Goal: Feedback & Contribution: Contribute content

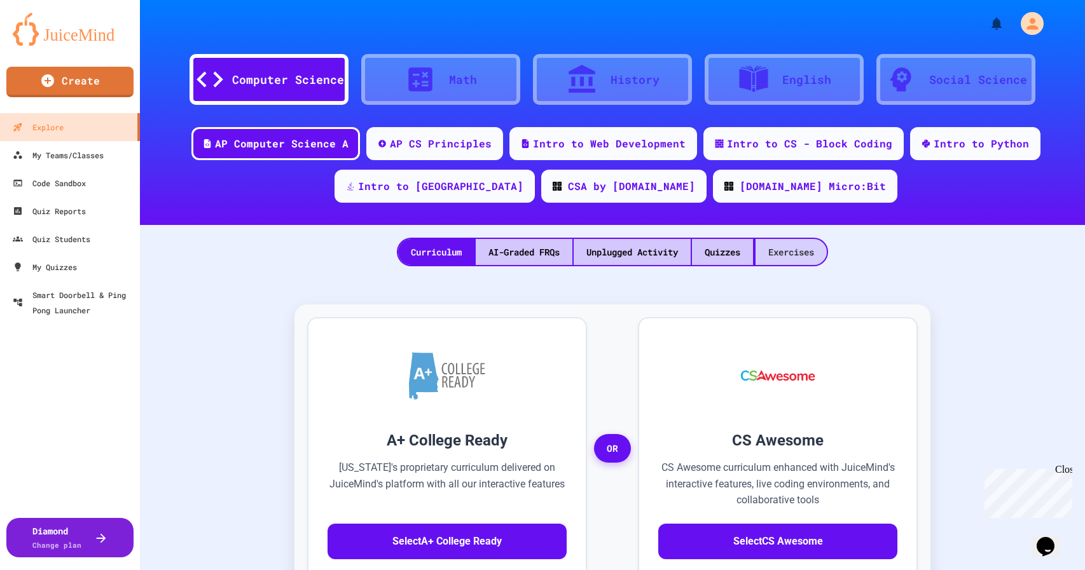
click at [788, 254] on div "Exercises" at bounding box center [790, 252] width 71 height 26
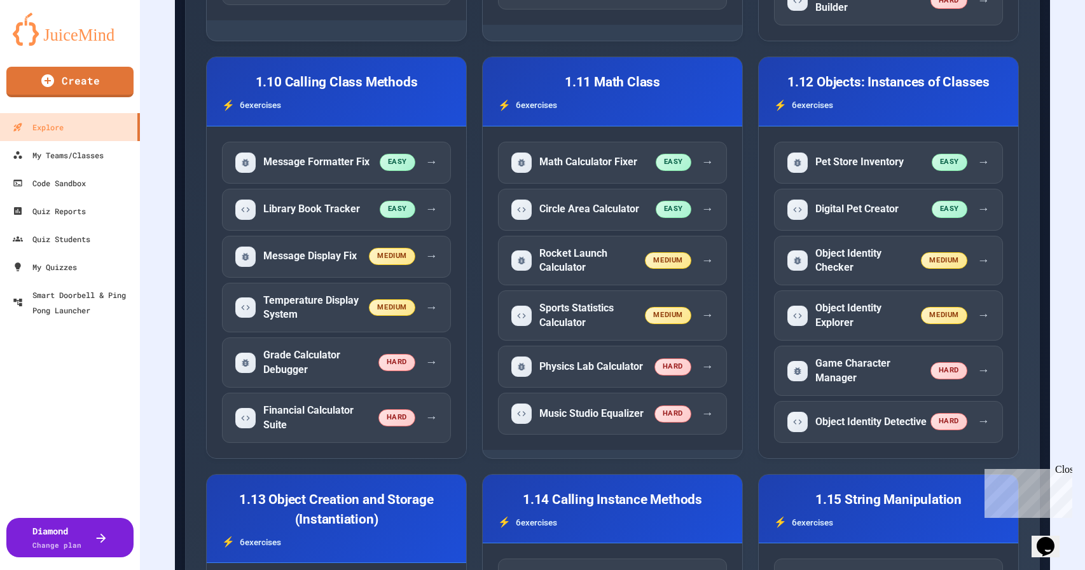
scroll to position [1661, 0]
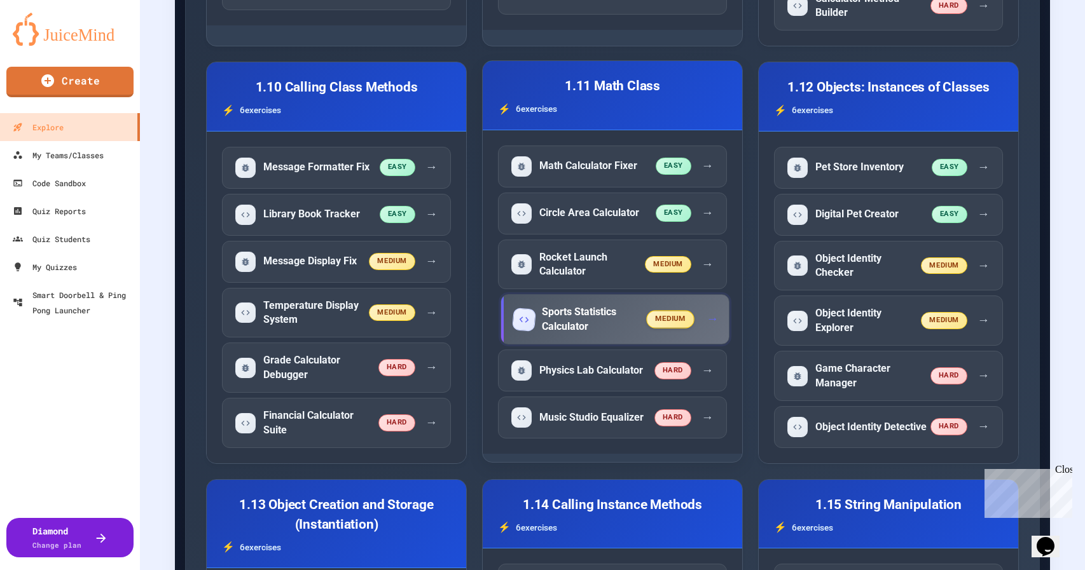
click at [663, 311] on span "medium" at bounding box center [671, 320] width 48 height 18
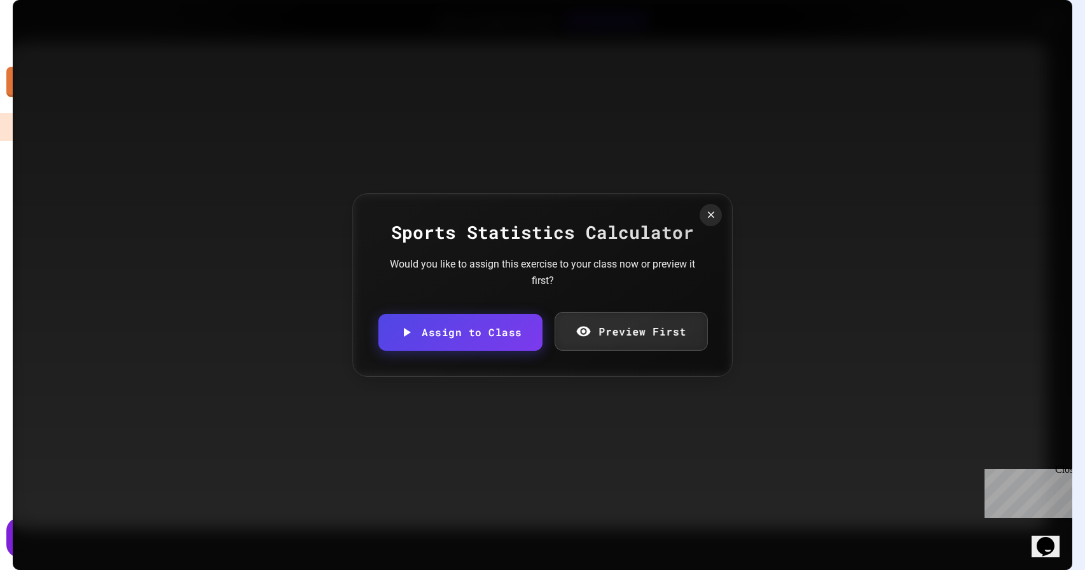
click at [627, 336] on link "Preview First" at bounding box center [630, 331] width 153 height 39
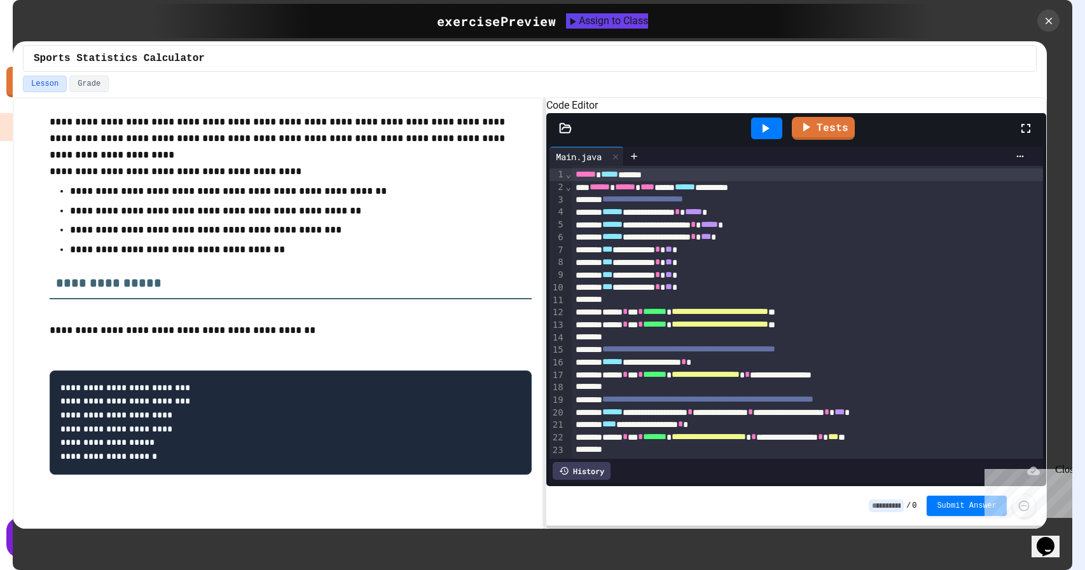
scroll to position [76, 0]
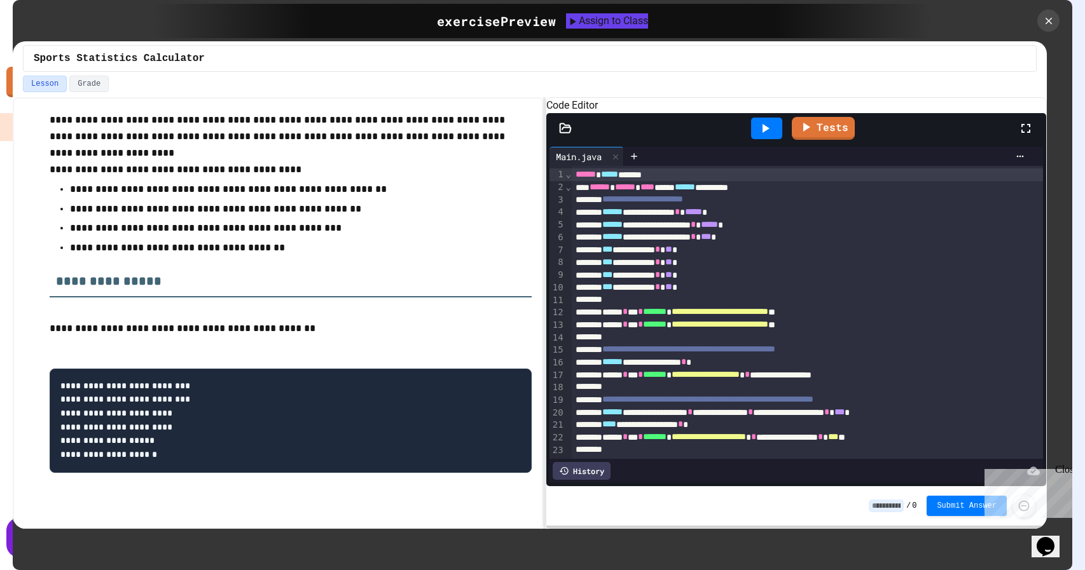
click at [770, 136] on icon at bounding box center [764, 128] width 15 height 15
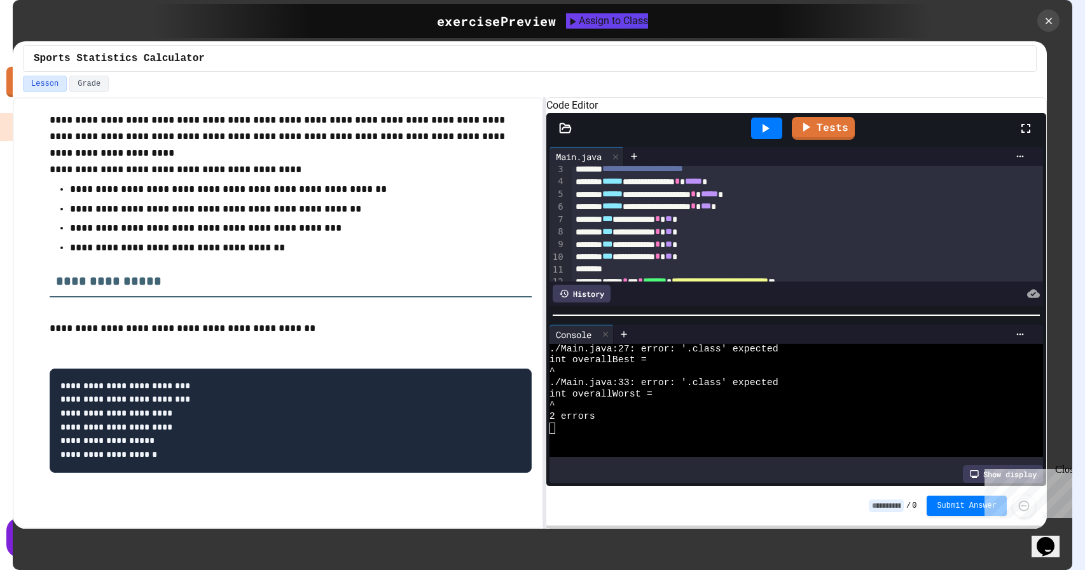
scroll to position [0, 0]
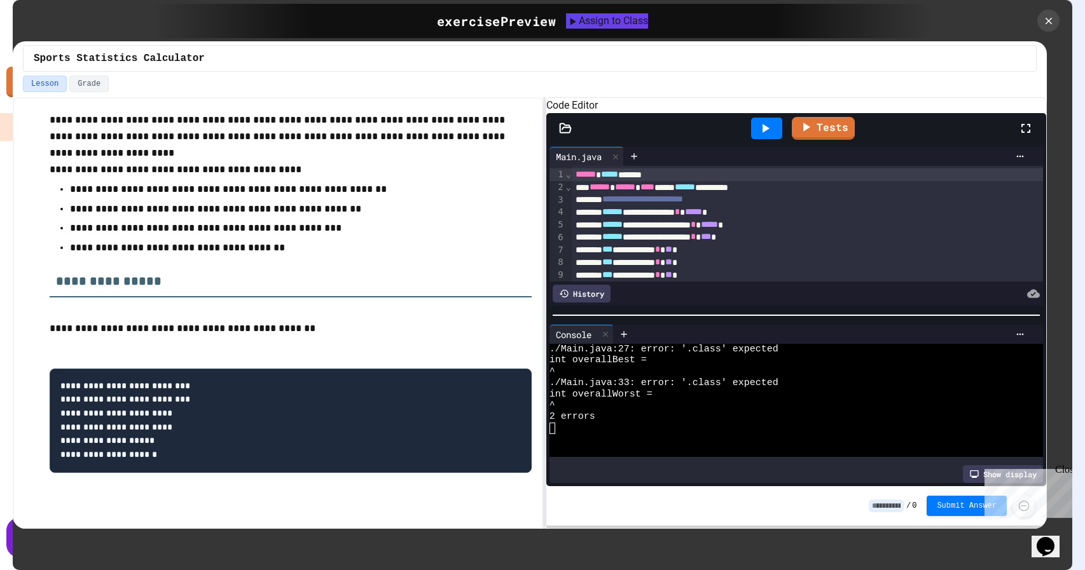
click at [1050, 23] on icon at bounding box center [1048, 20] width 7 height 7
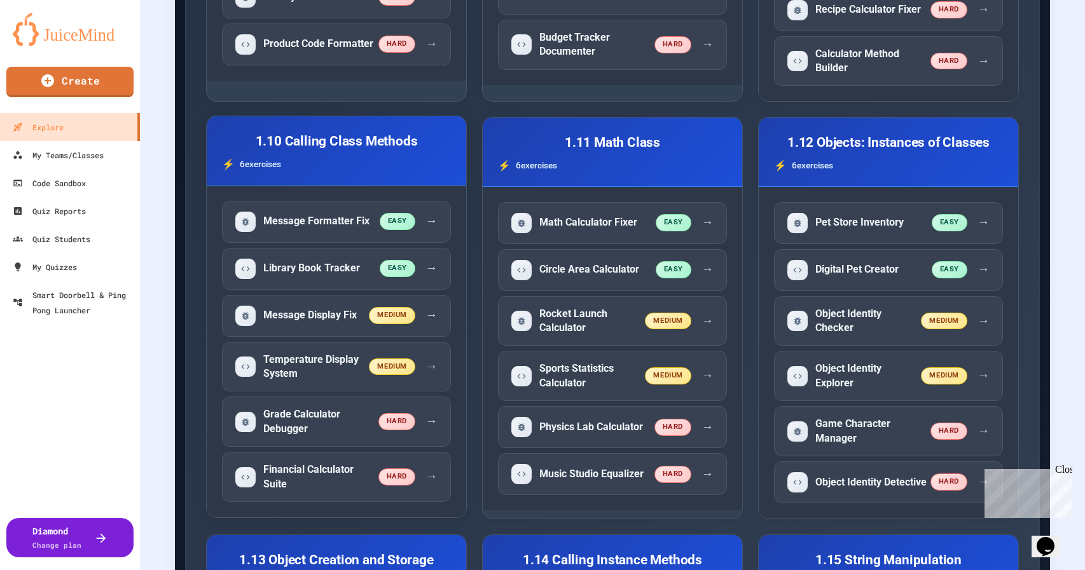
scroll to position [1608, 0]
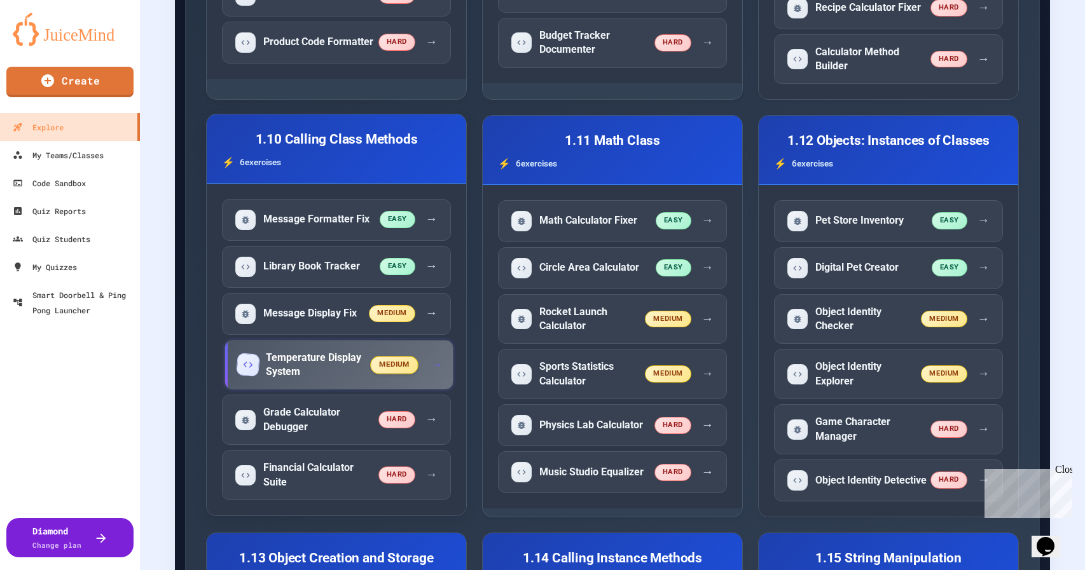
click at [311, 351] on h5 "Temperature Display System" at bounding box center [319, 365] width 106 height 29
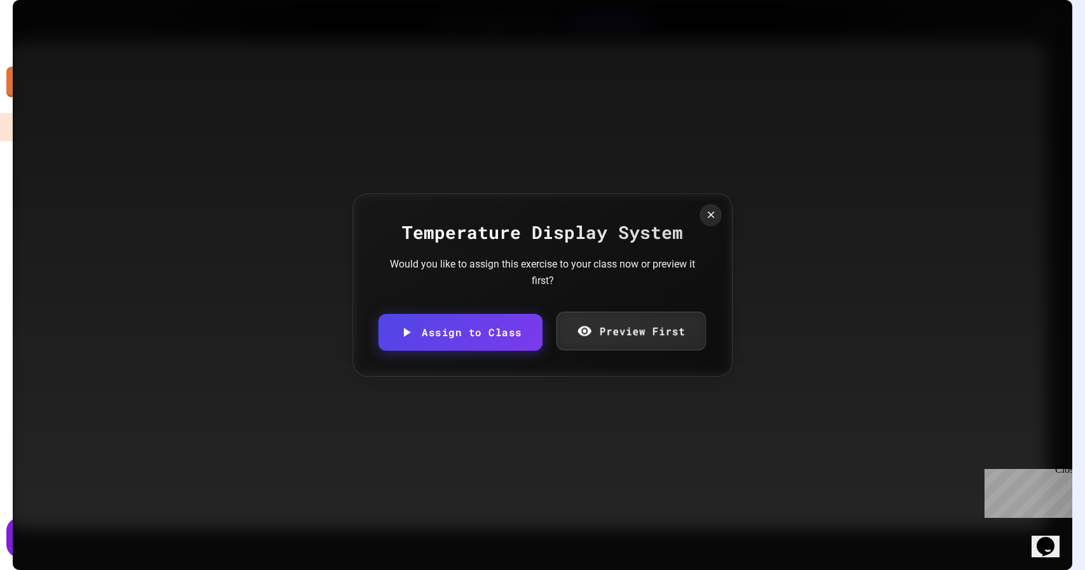
click at [626, 328] on link "Preview First" at bounding box center [630, 331] width 149 height 39
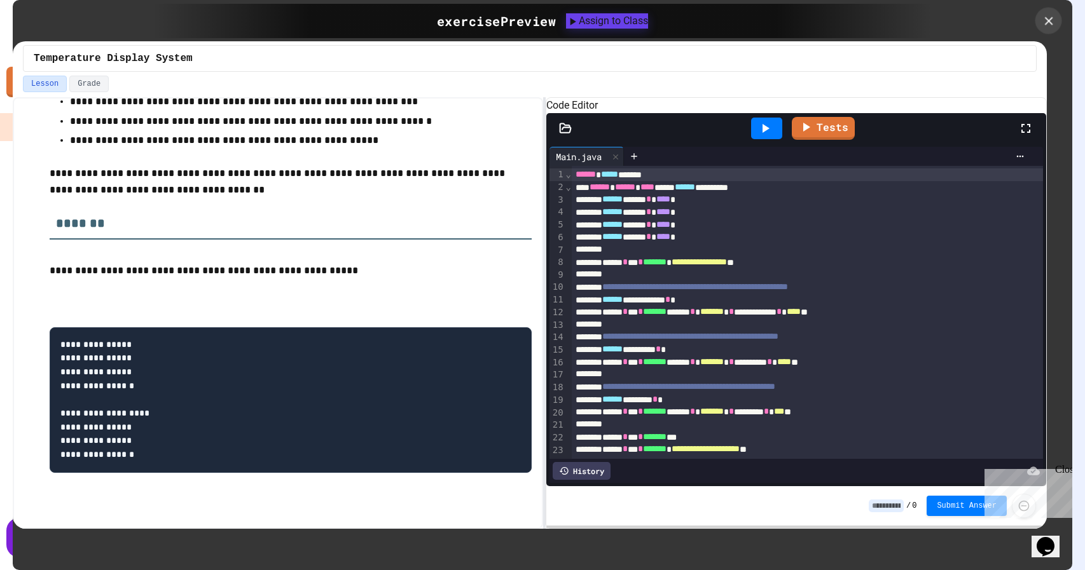
click at [1057, 20] on div at bounding box center [1048, 21] width 27 height 27
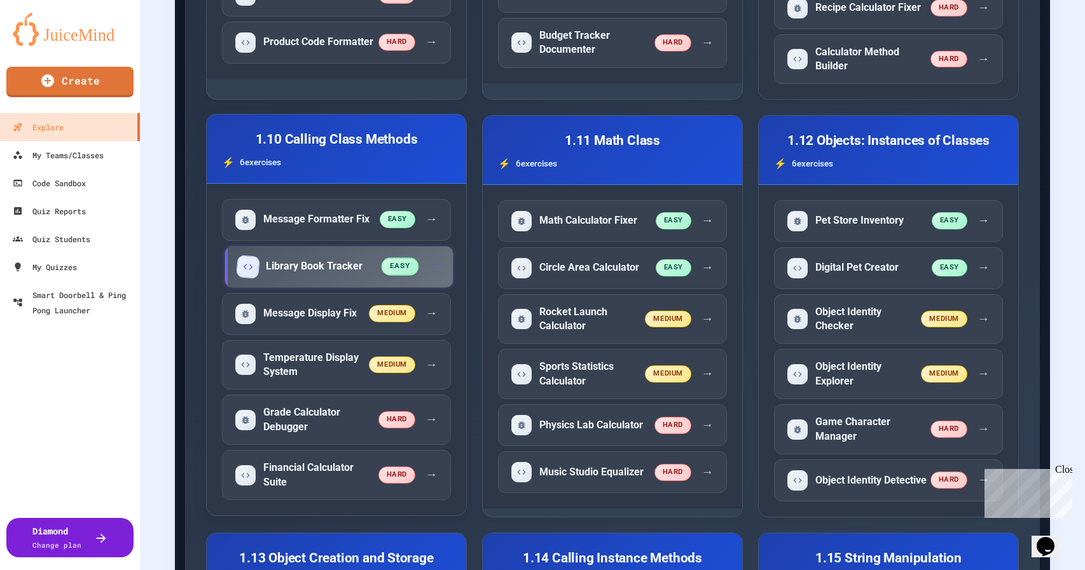
click at [313, 259] on h5 "Library Book Tracker" at bounding box center [314, 266] width 97 height 14
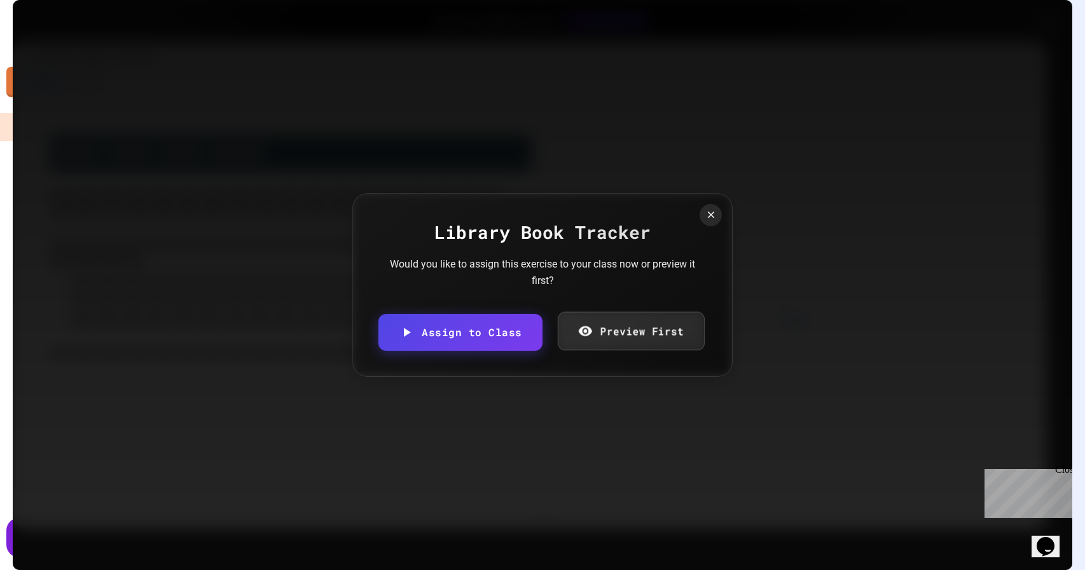
click at [647, 337] on link "Preview First" at bounding box center [630, 331] width 147 height 39
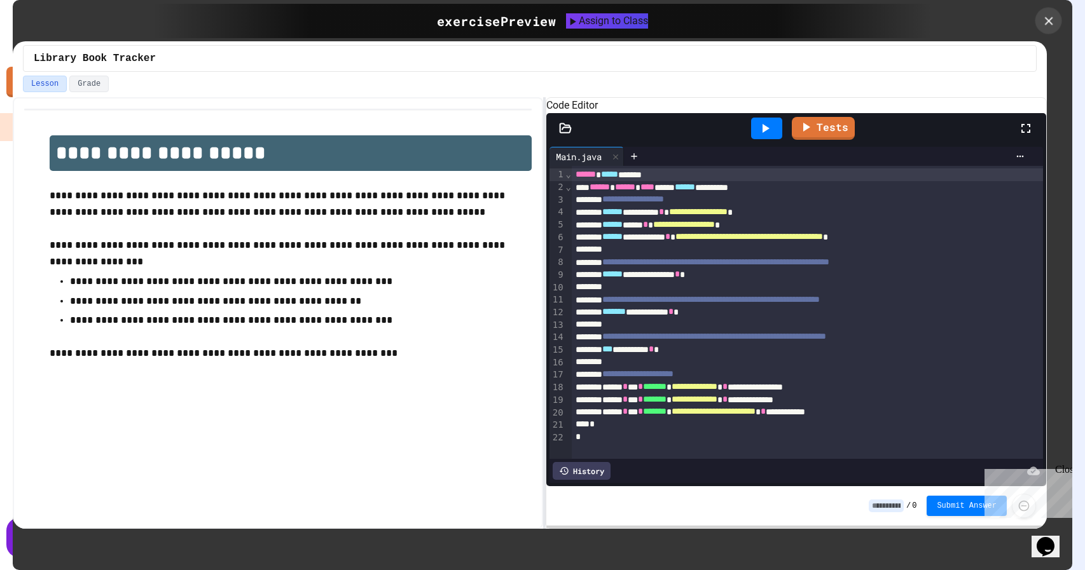
click at [1047, 19] on icon at bounding box center [1048, 21] width 8 height 8
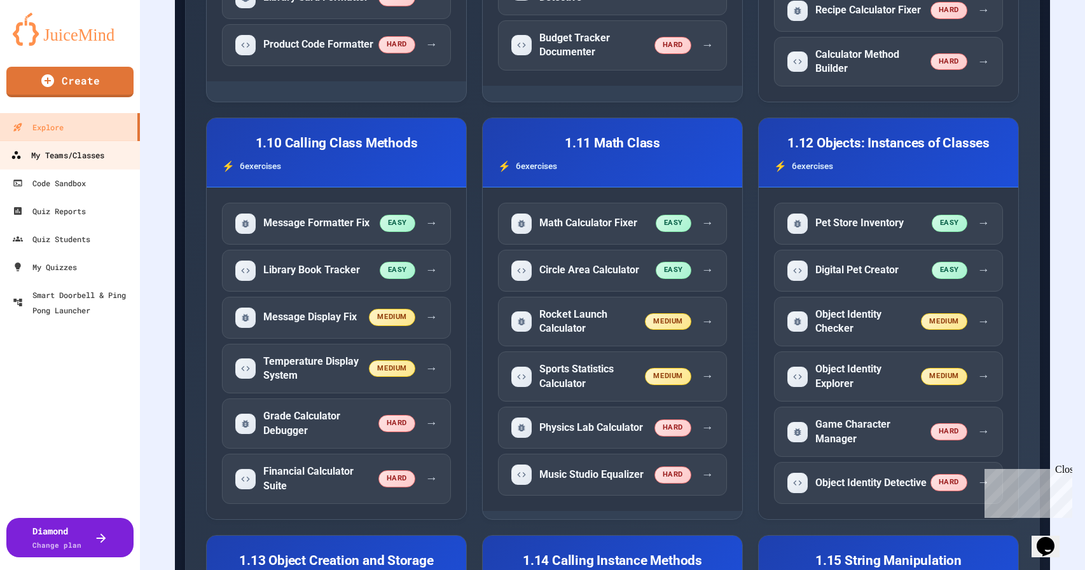
click at [63, 156] on div "My Teams/Classes" at bounding box center [57, 156] width 93 height 16
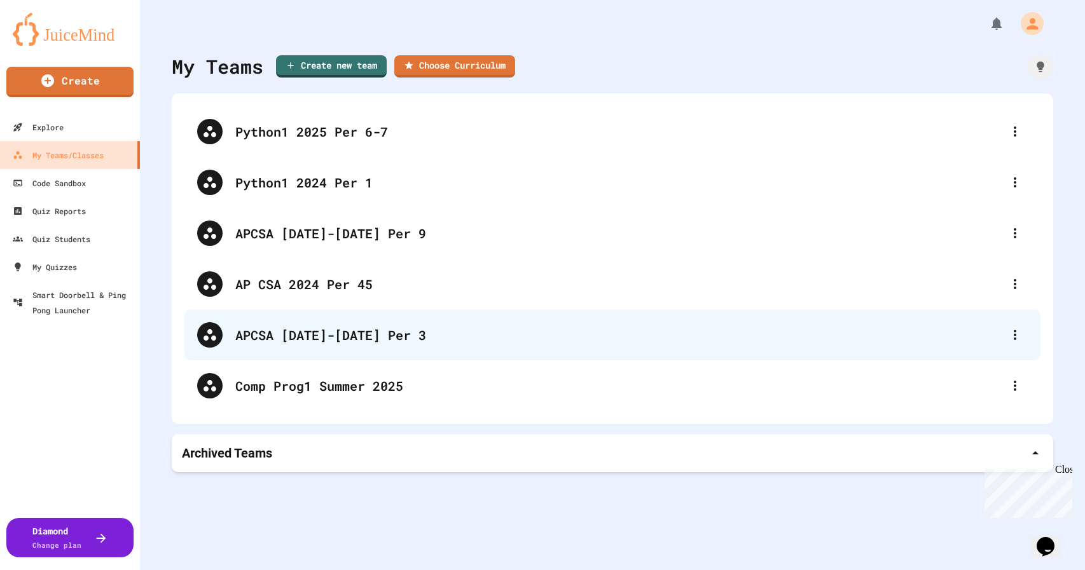
click at [334, 337] on div "APCSA [DATE]-[DATE] Per 3" at bounding box center [618, 335] width 767 height 19
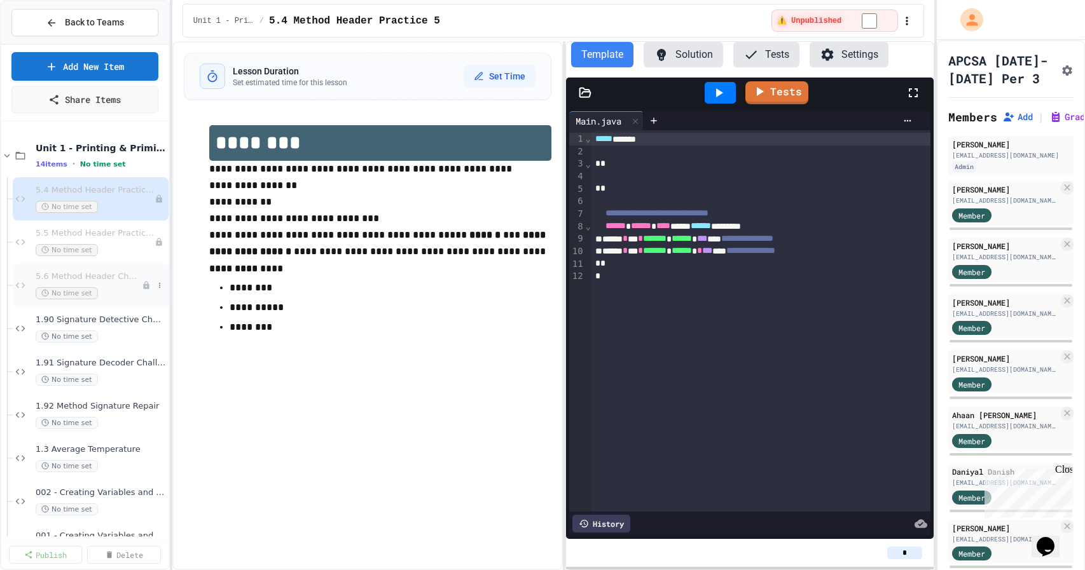
click at [100, 275] on span "5.6 Method Header Challenge 1" at bounding box center [89, 276] width 106 height 11
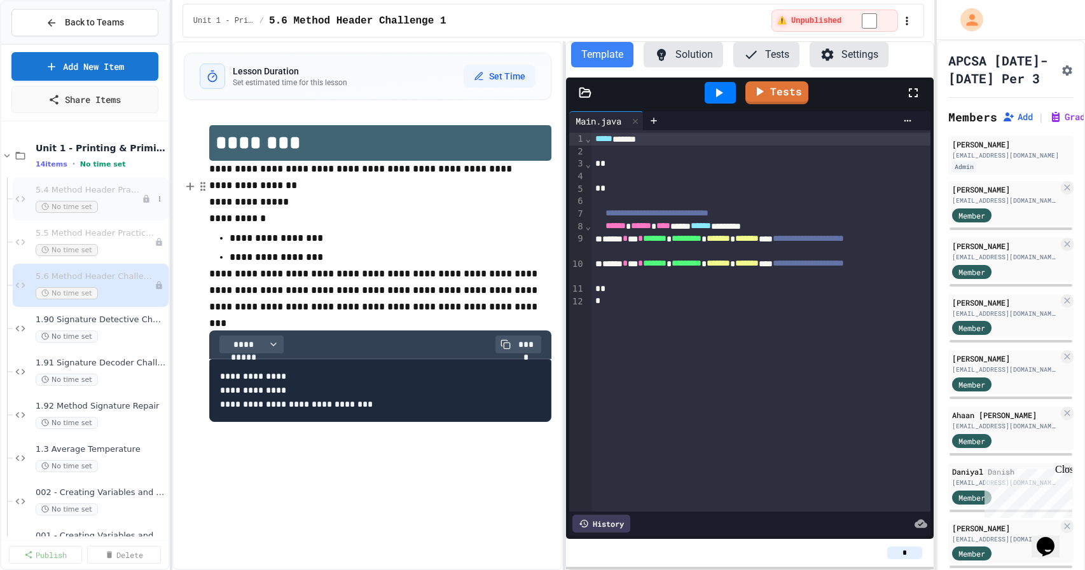
click at [108, 192] on span "5.4 Method Header Practice 5" at bounding box center [89, 190] width 106 height 11
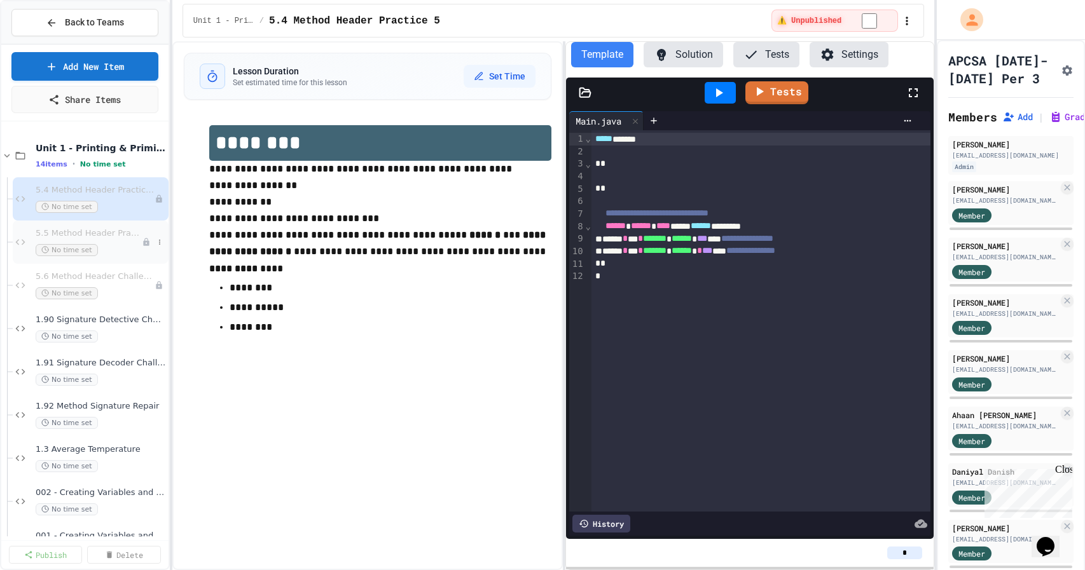
click at [109, 232] on span "5.5 Method Header Practice 8" at bounding box center [89, 233] width 106 height 11
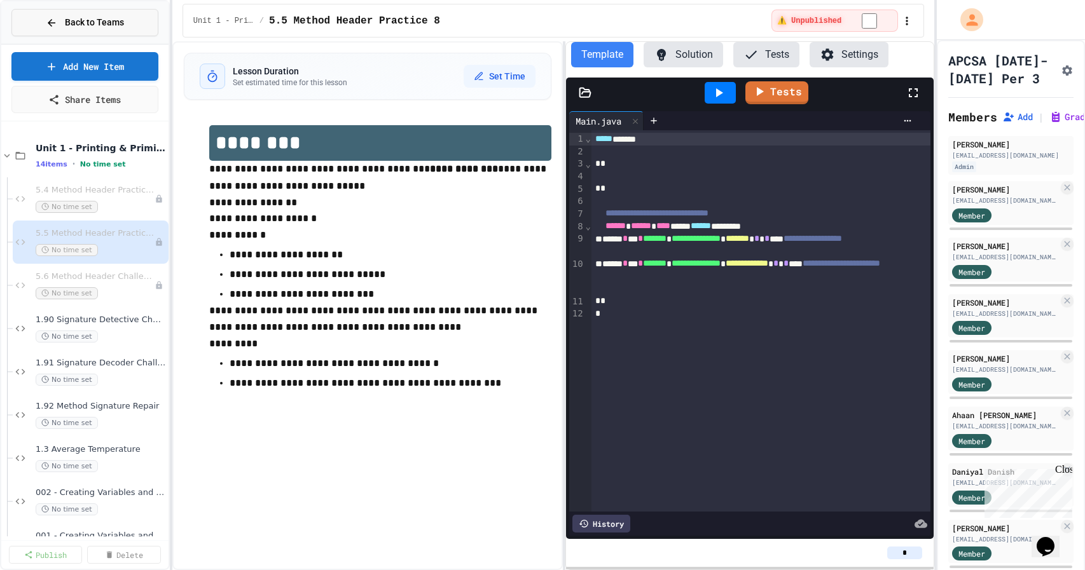
click at [91, 16] on span "Back to Teams" at bounding box center [94, 22] width 59 height 13
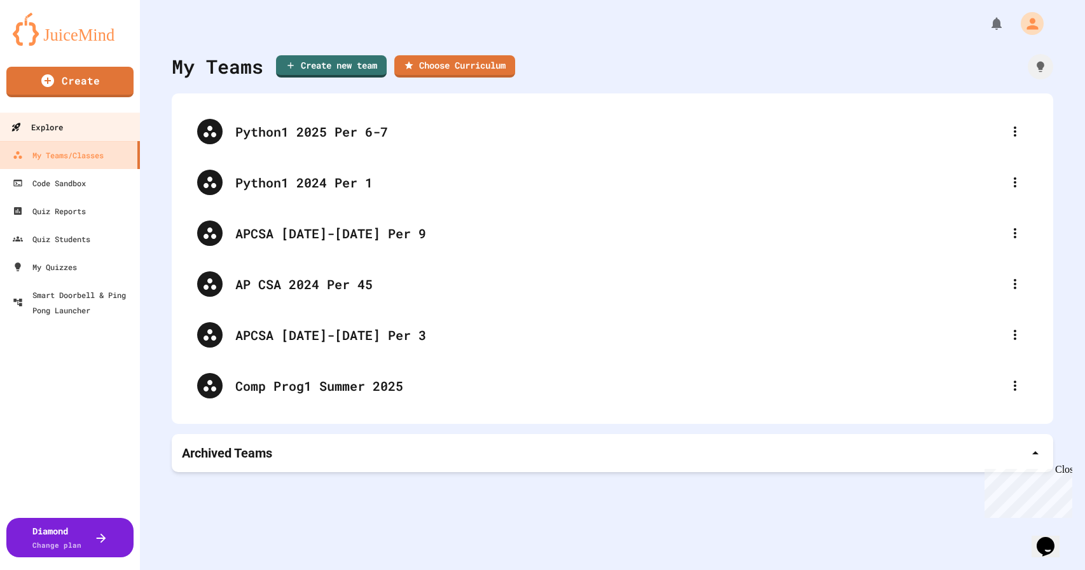
click at [58, 125] on div "Explore" at bounding box center [37, 128] width 52 height 16
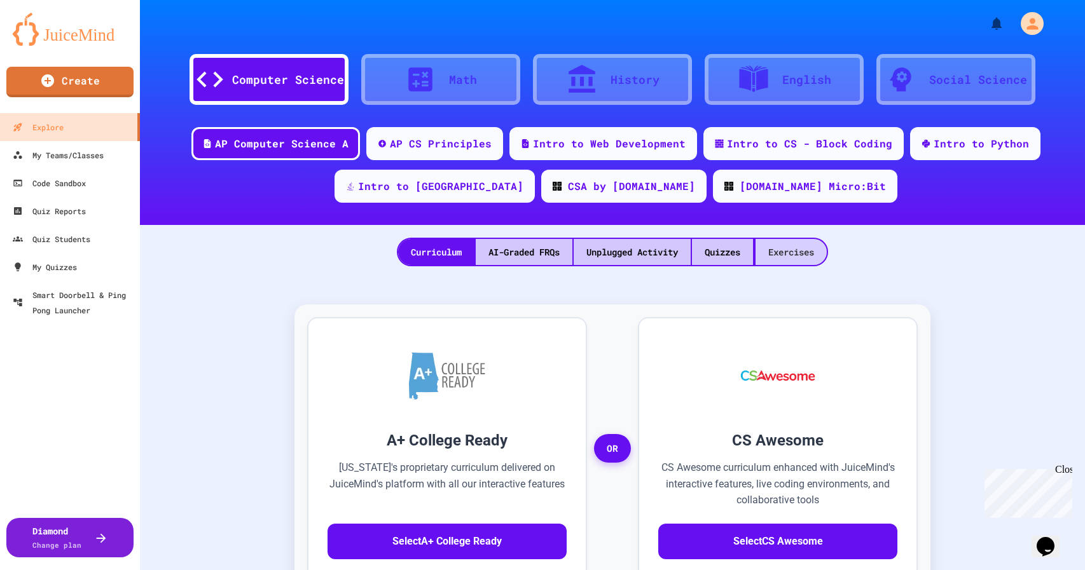
click at [789, 252] on div "Exercises" at bounding box center [790, 252] width 71 height 26
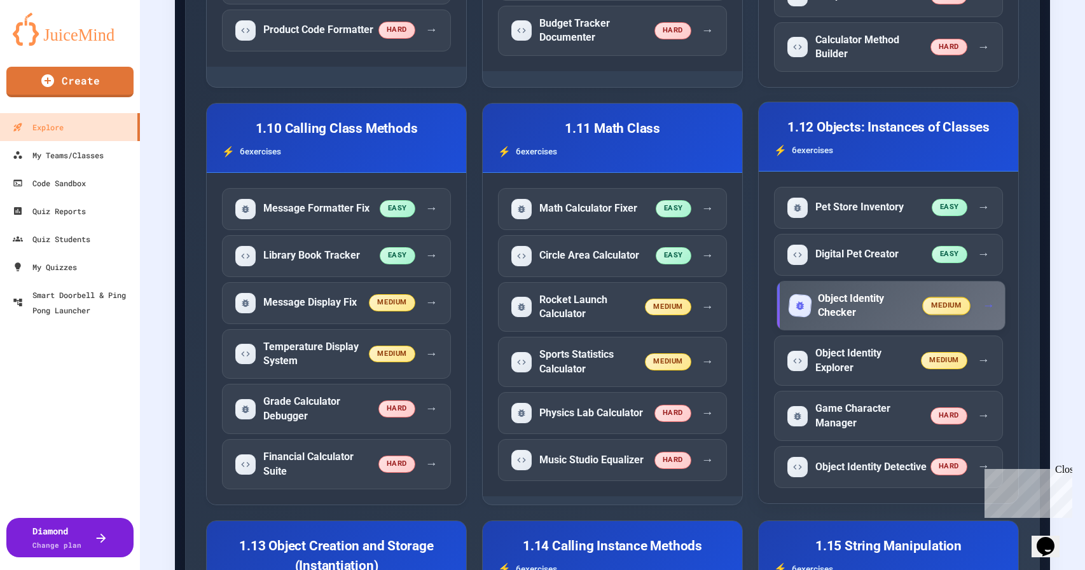
scroll to position [1622, 0]
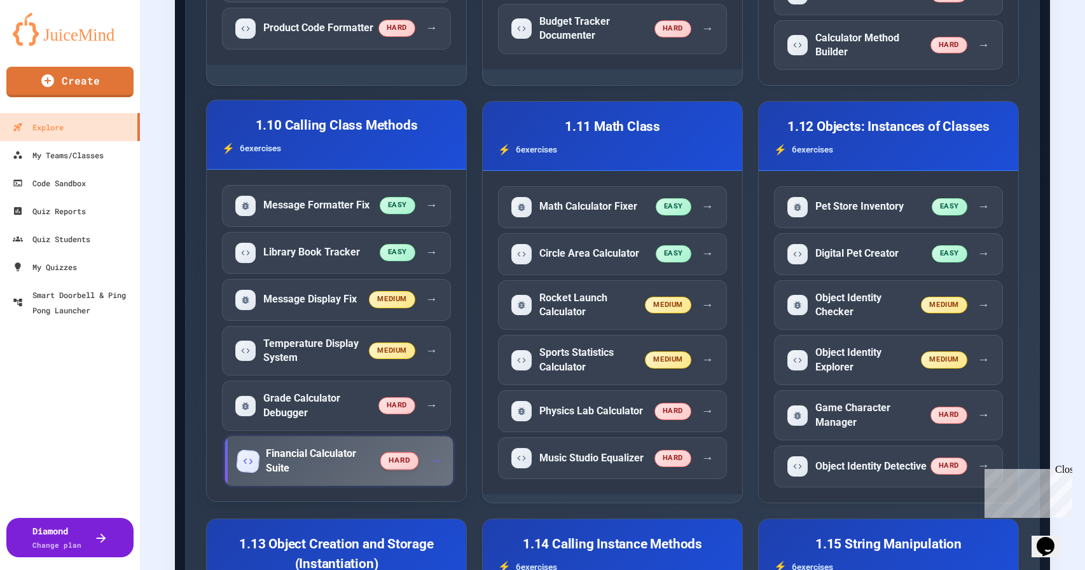
click at [306, 447] on h5 "Financial Calculator Suite" at bounding box center [323, 461] width 115 height 29
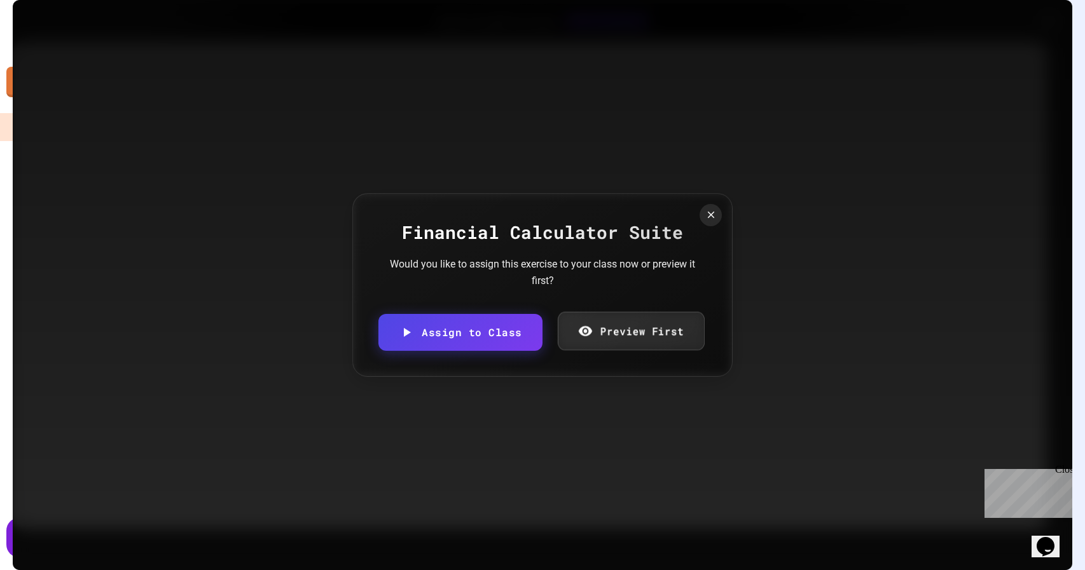
click at [650, 335] on link "Preview First" at bounding box center [630, 331] width 147 height 39
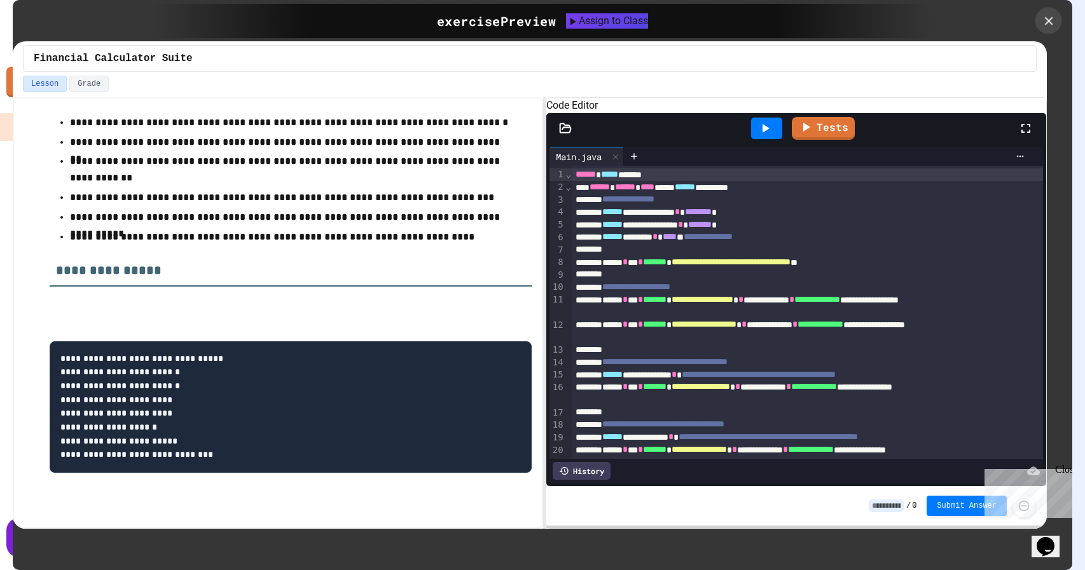
click at [1045, 24] on icon at bounding box center [1048, 21] width 8 height 8
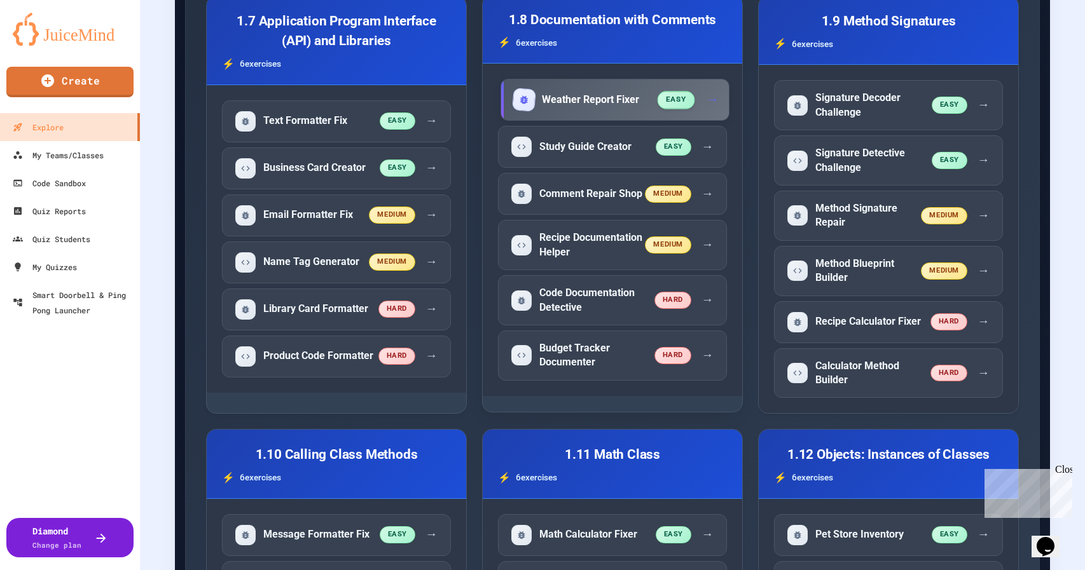
scroll to position [1281, 0]
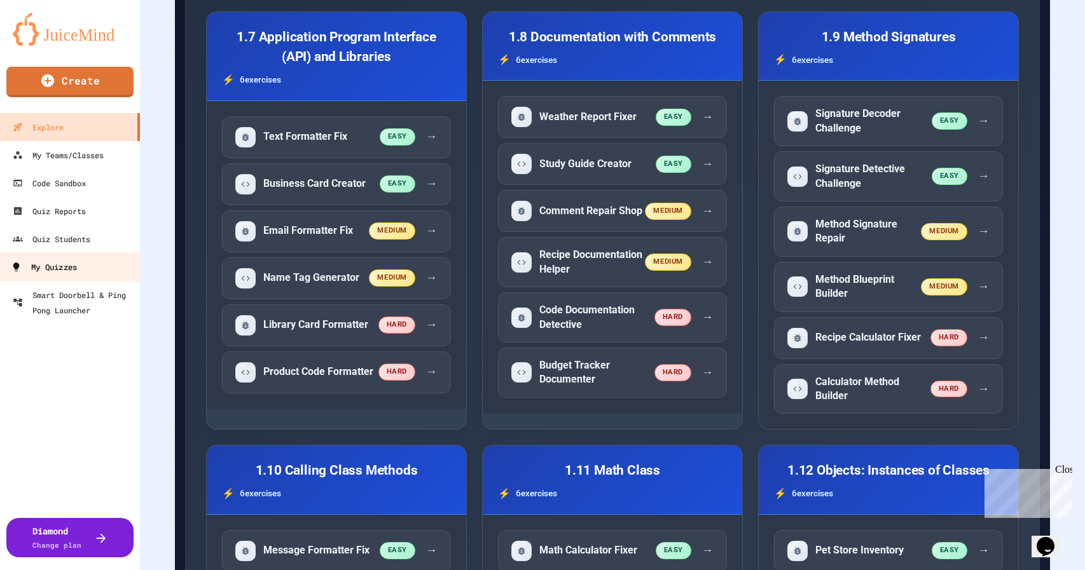
click at [67, 261] on div "My Quizzes" at bounding box center [44, 267] width 66 height 16
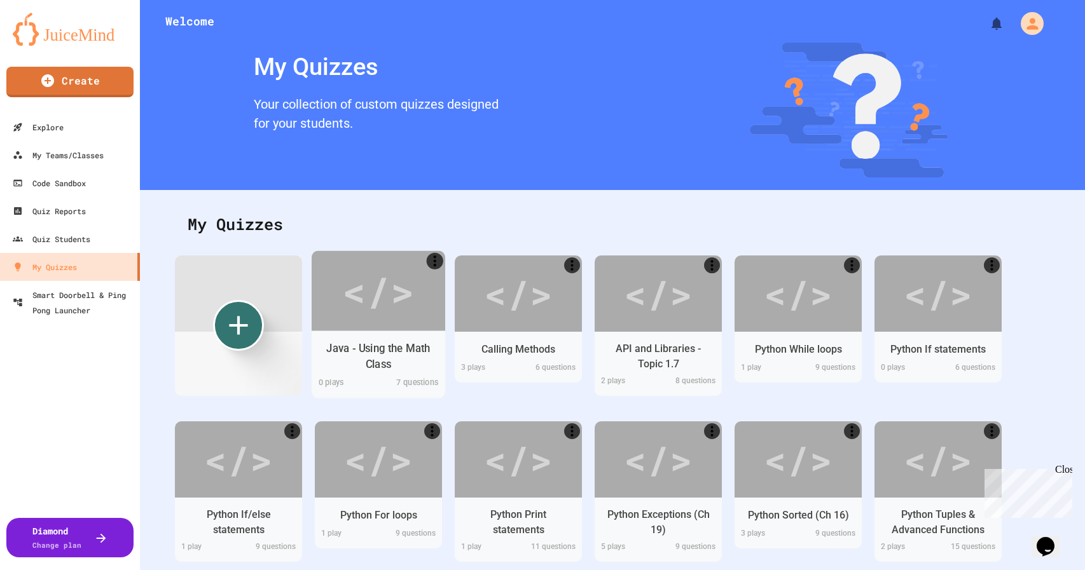
click at [374, 322] on div "</>" at bounding box center [379, 291] width 134 height 80
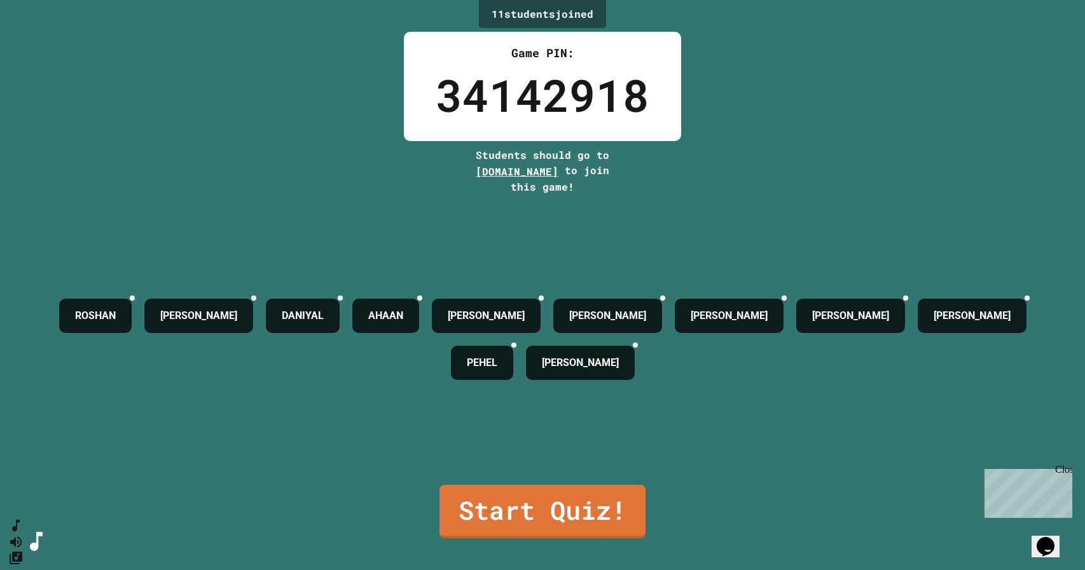
click at [799, 501] on div "11 student s joined Game PIN: 34142918 Students should go to [DOMAIN_NAME] to j…" at bounding box center [542, 285] width 1085 height 570
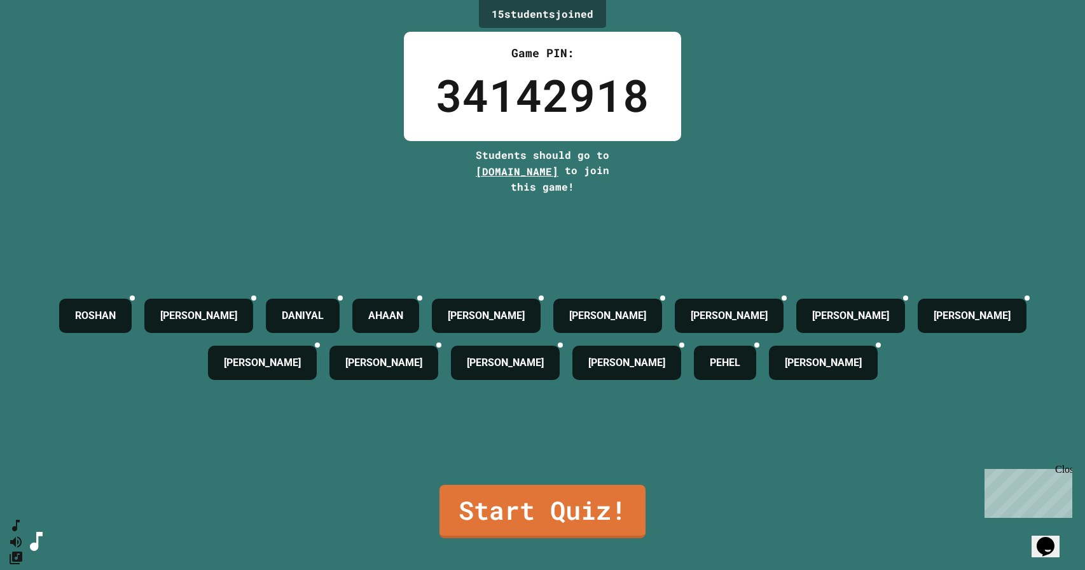
click at [954, 507] on div "15 student s joined Game PIN: 34142918 Students should go to [DOMAIN_NAME] to j…" at bounding box center [542, 285] width 1085 height 570
click at [775, 532] on div "15 student s joined Game PIN: 34142918 Students should go to [DOMAIN_NAME] to j…" at bounding box center [542, 285] width 1085 height 570
click at [584, 510] on link "Start Quiz!" at bounding box center [542, 511] width 203 height 56
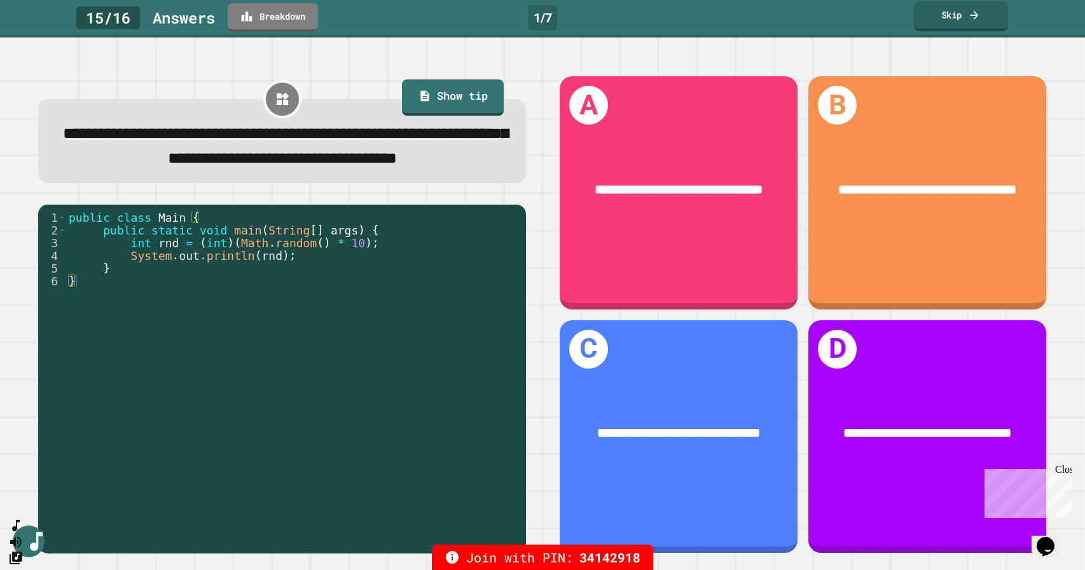
click at [953, 14] on link "Skip" at bounding box center [961, 16] width 94 height 30
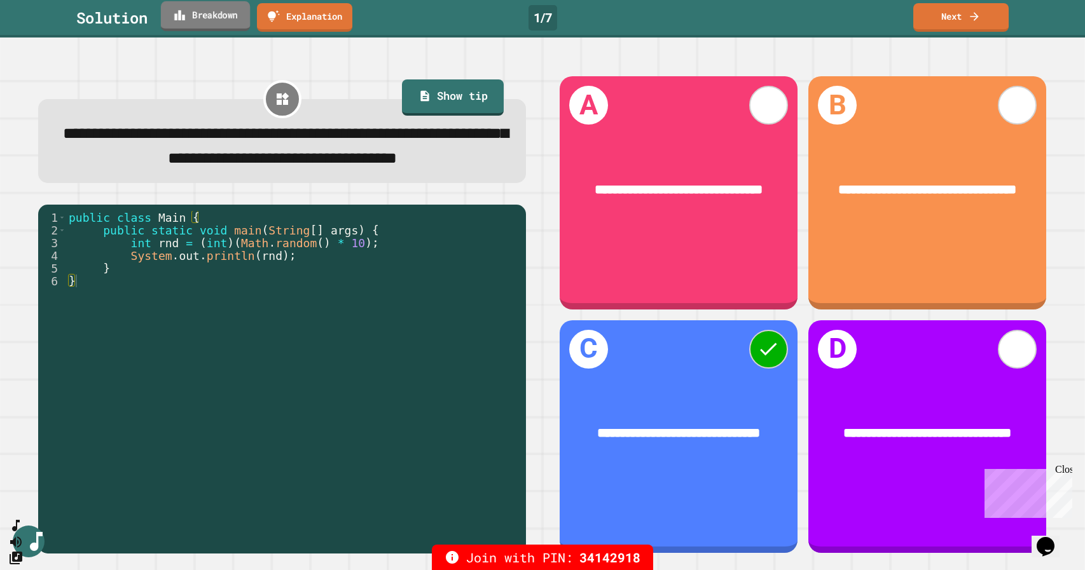
click at [207, 18] on link "Breakdown" at bounding box center [205, 16] width 89 height 30
click at [968, 17] on icon at bounding box center [974, 14] width 13 height 13
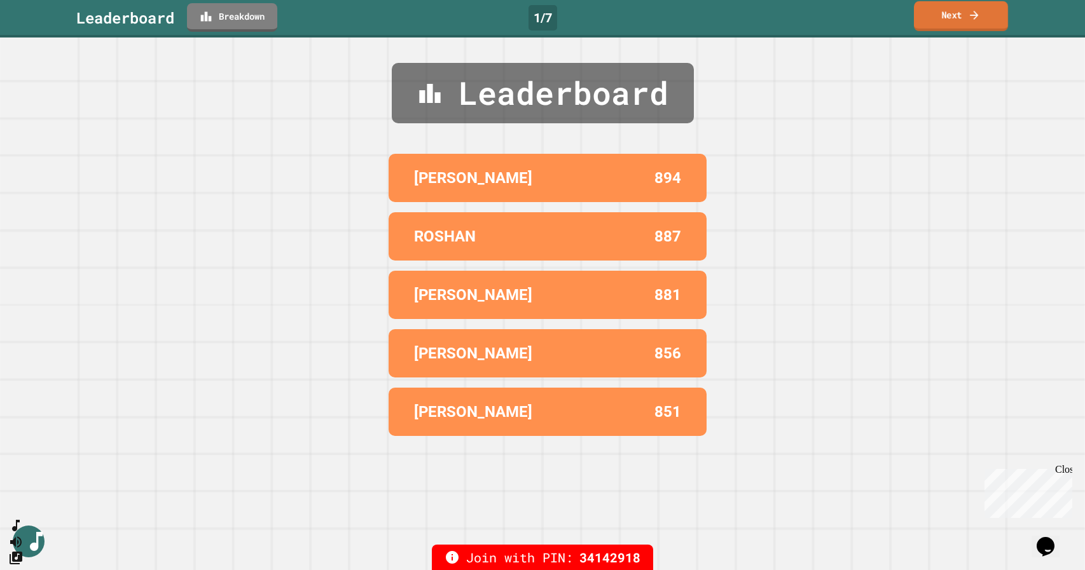
click at [979, 18] on icon at bounding box center [974, 14] width 13 height 13
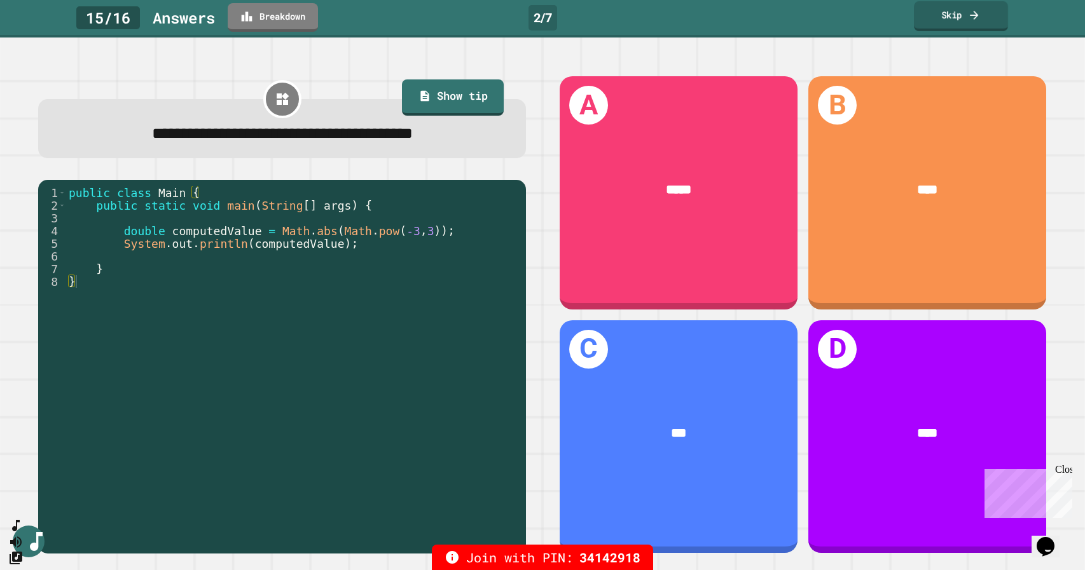
click at [979, 18] on icon at bounding box center [974, 14] width 13 height 13
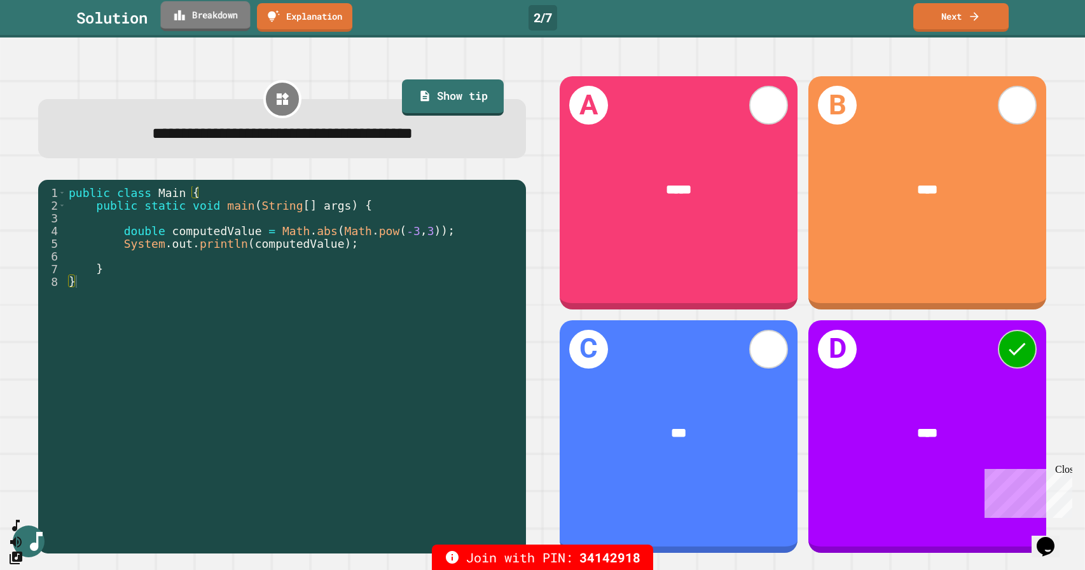
click at [205, 13] on link "Breakdown" at bounding box center [205, 16] width 90 height 30
click at [951, 17] on link "Next" at bounding box center [960, 17] width 95 height 29
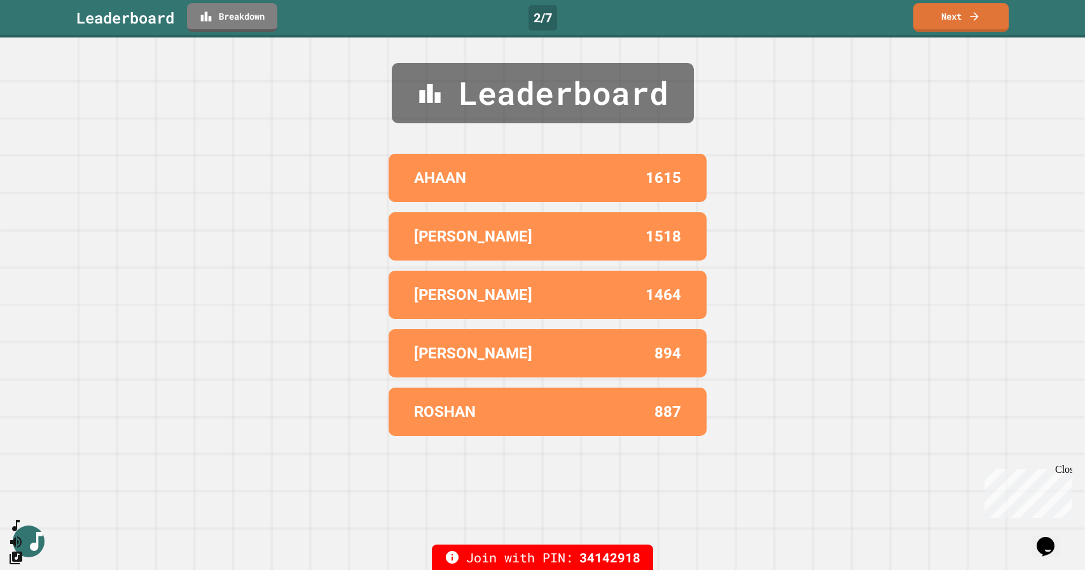
click at [963, 22] on link "Next" at bounding box center [960, 17] width 95 height 29
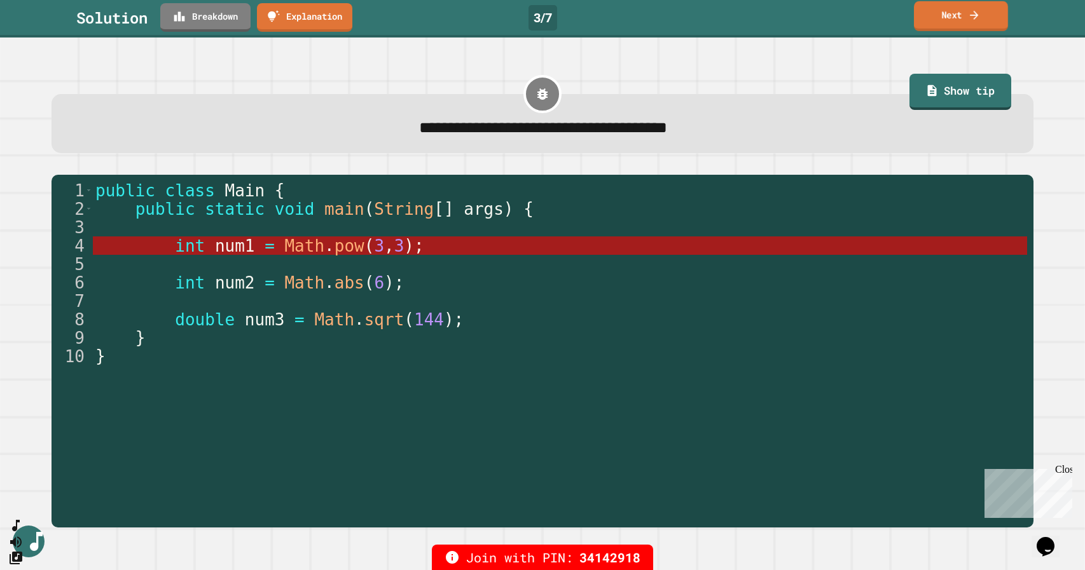
click at [970, 11] on icon at bounding box center [974, 14] width 13 height 13
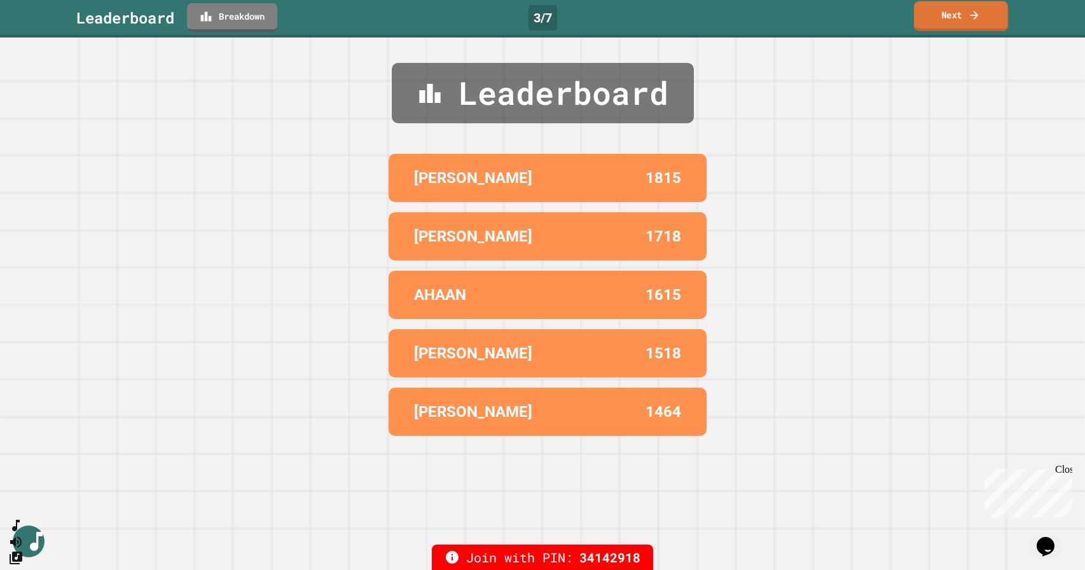
click at [966, 20] on link "Next" at bounding box center [961, 16] width 94 height 30
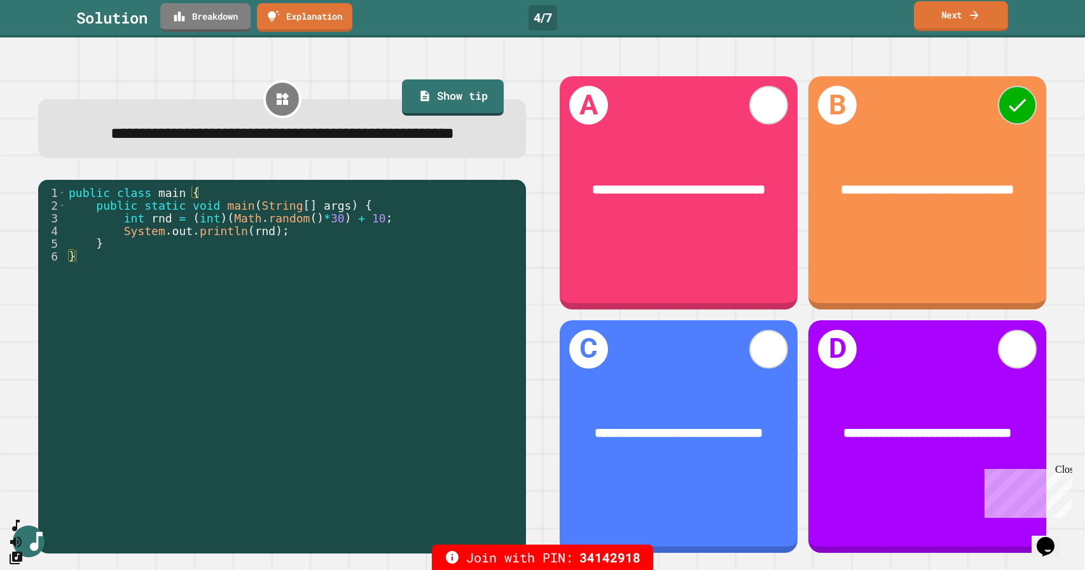
click at [215, 20] on link "Breakdown" at bounding box center [205, 17] width 90 height 29
click at [944, 10] on link "Next" at bounding box center [960, 16] width 96 height 30
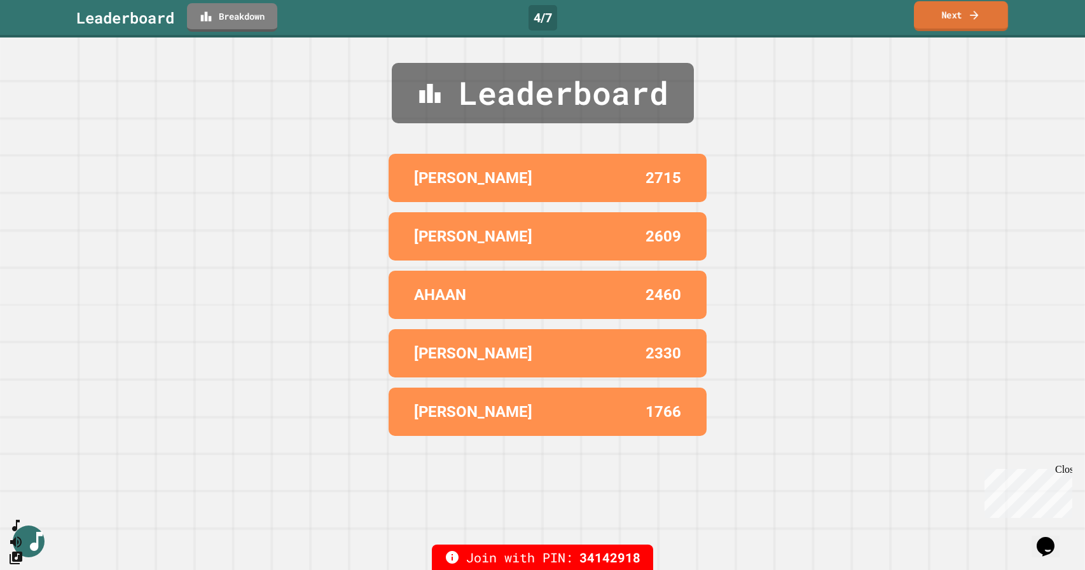
click at [948, 20] on link "Next" at bounding box center [961, 16] width 94 height 30
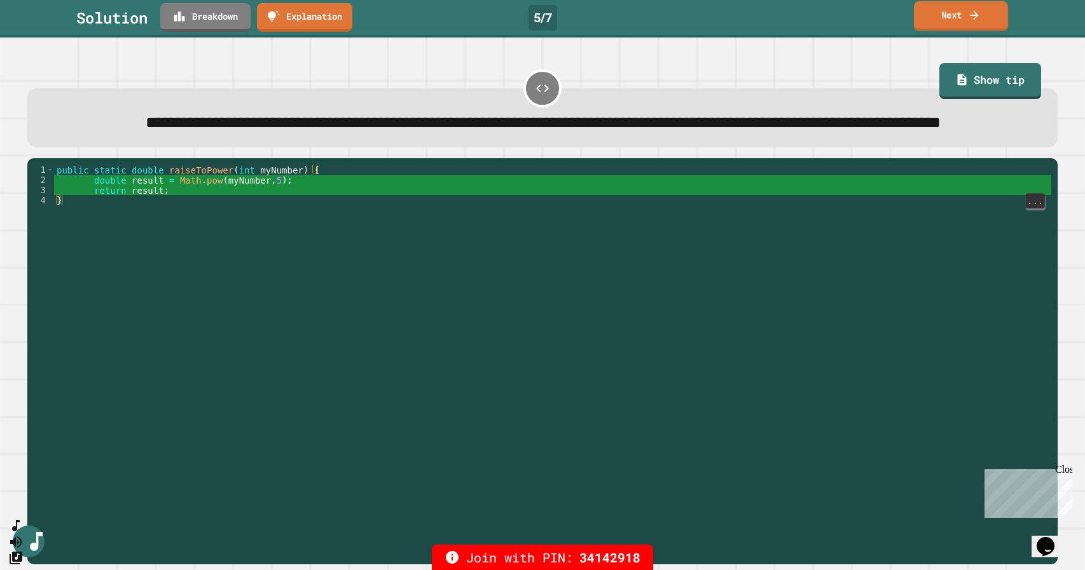
click at [965, 20] on link "Next" at bounding box center [961, 16] width 94 height 30
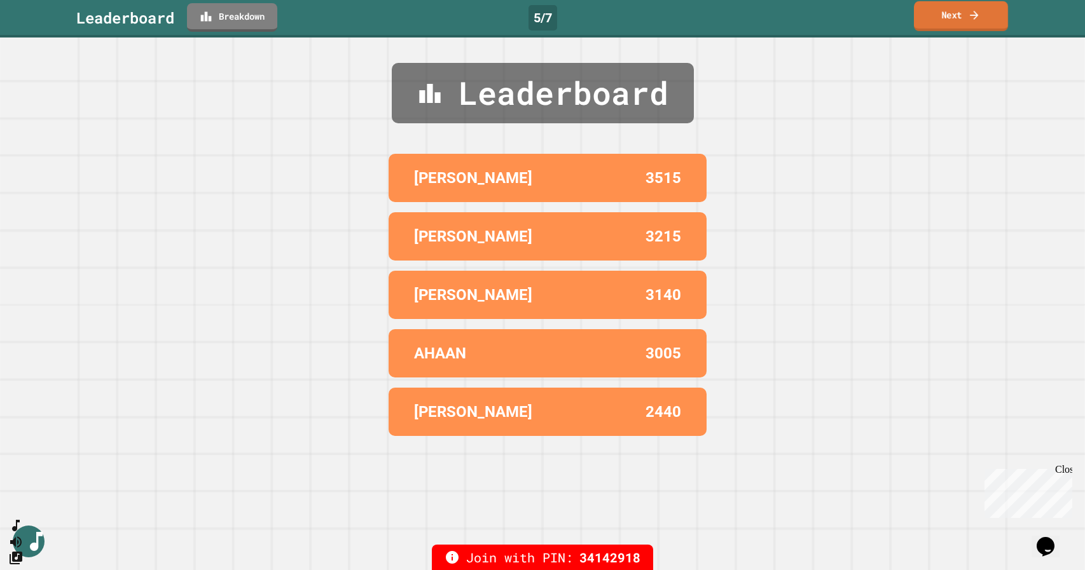
click at [964, 27] on link "Next" at bounding box center [961, 16] width 94 height 30
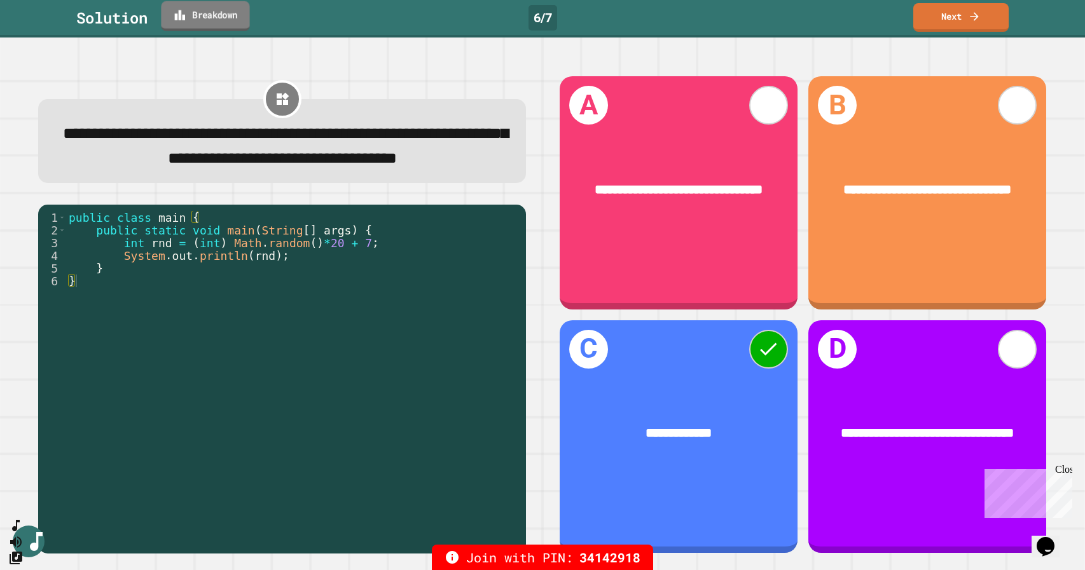
click at [210, 15] on link "Breakdown" at bounding box center [205, 16] width 88 height 30
click at [217, 22] on link "Breakdown" at bounding box center [205, 17] width 90 height 29
click at [975, 16] on icon at bounding box center [974, 16] width 8 height 8
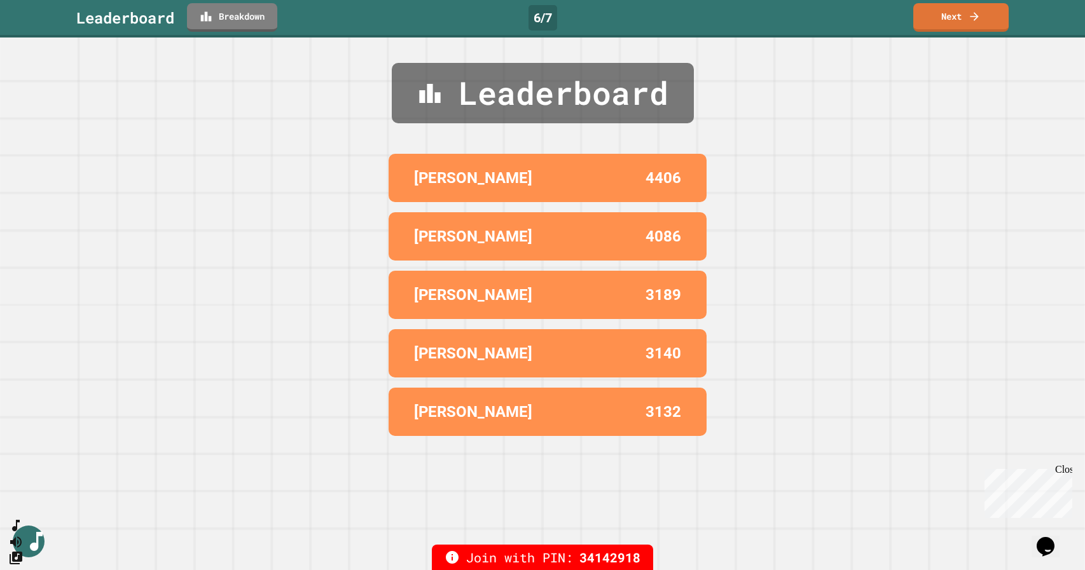
click at [966, 17] on link "Next" at bounding box center [960, 17] width 95 height 29
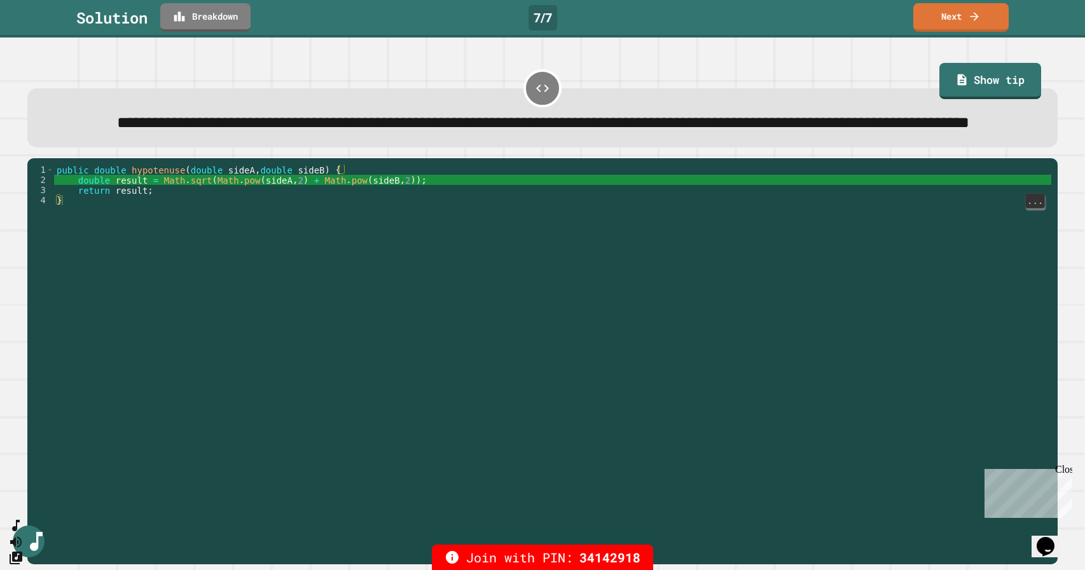
click at [212, 18] on link "Breakdown" at bounding box center [205, 17] width 90 height 29
click at [962, 24] on link "Next" at bounding box center [960, 17] width 95 height 29
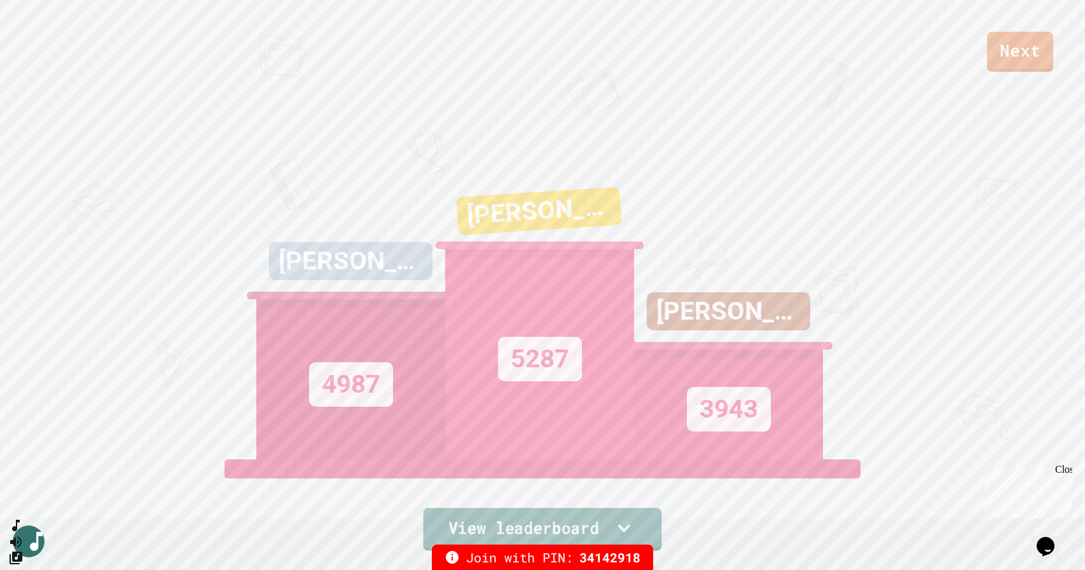
click at [579, 526] on link "View leaderboard" at bounding box center [542, 529] width 238 height 43
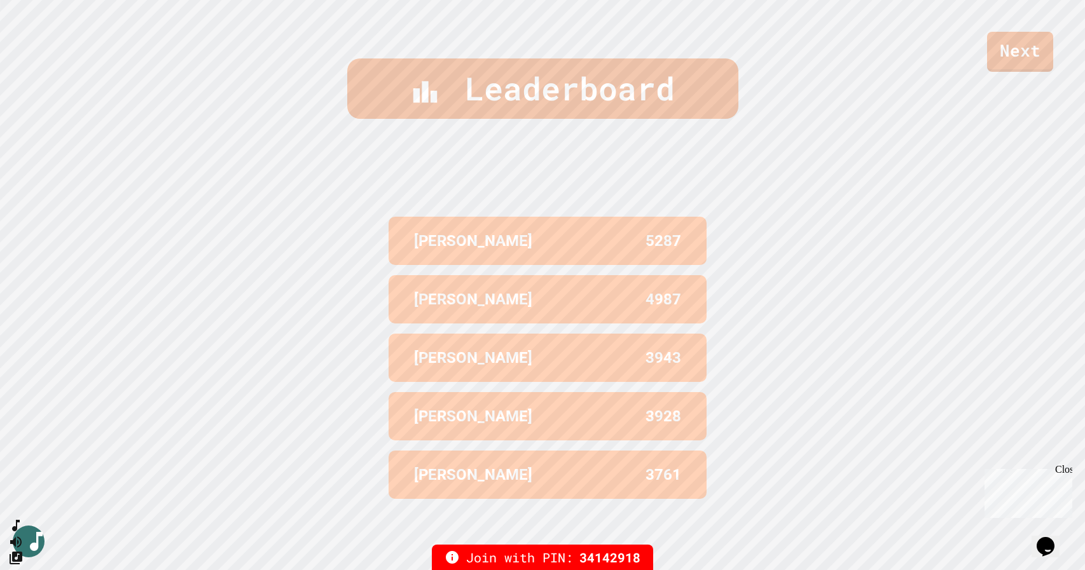
scroll to position [570, 0]
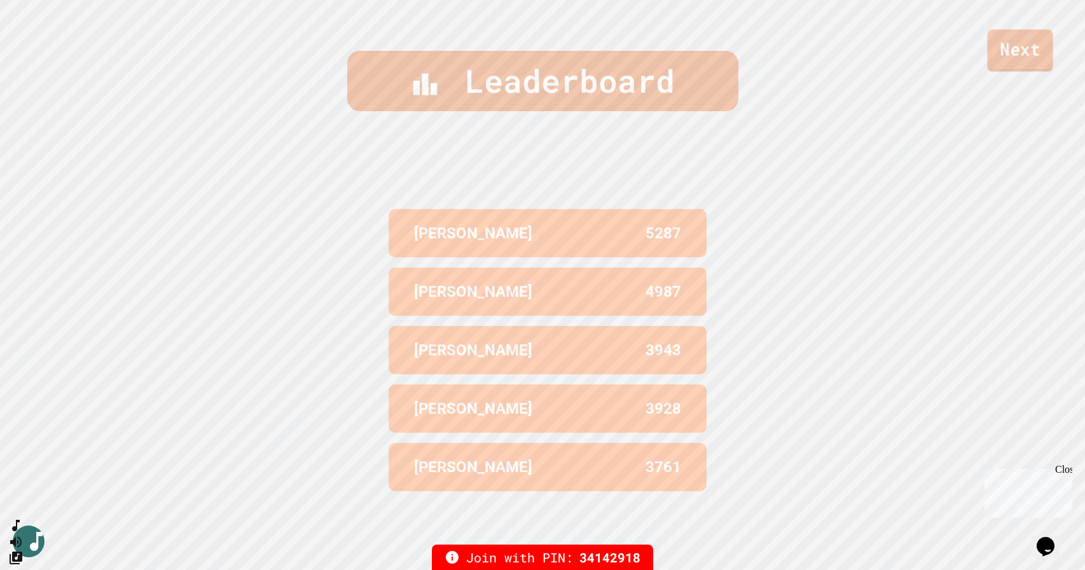
click at [1015, 51] on link "Next" at bounding box center [1019, 50] width 65 height 42
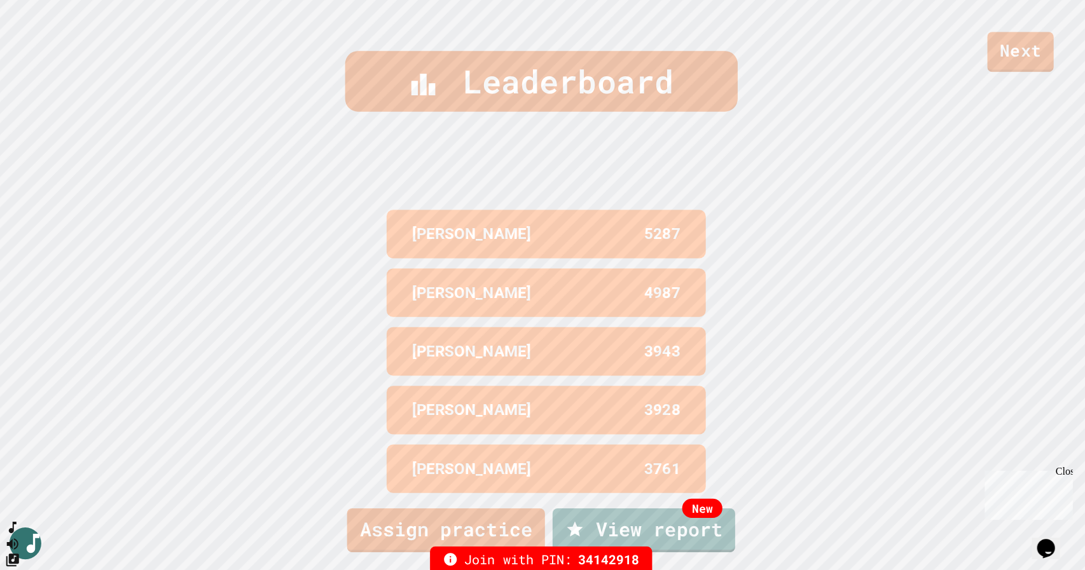
scroll to position [0, 0]
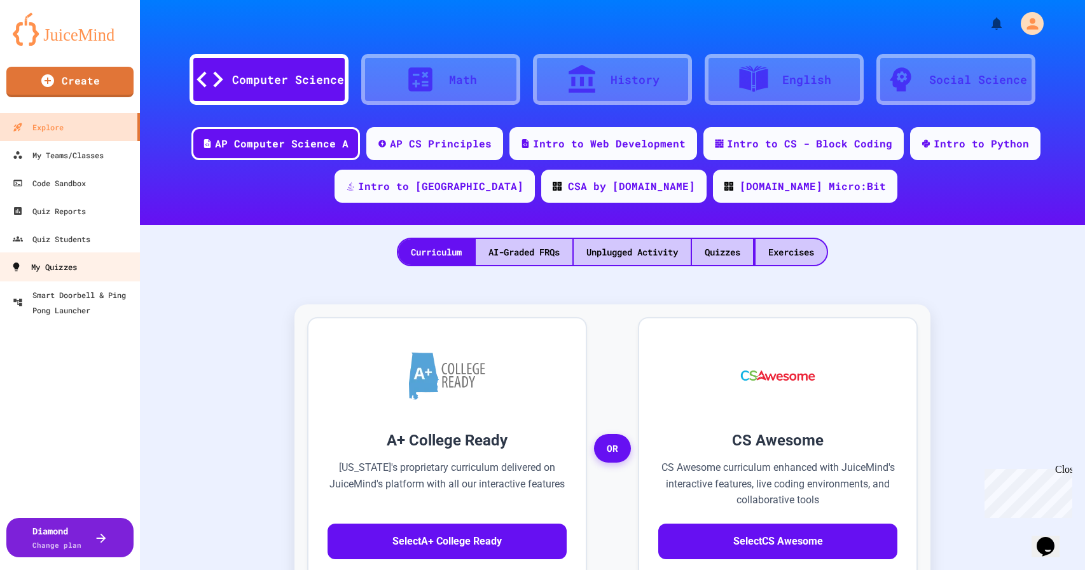
click at [47, 266] on div "My Quizzes" at bounding box center [44, 267] width 66 height 16
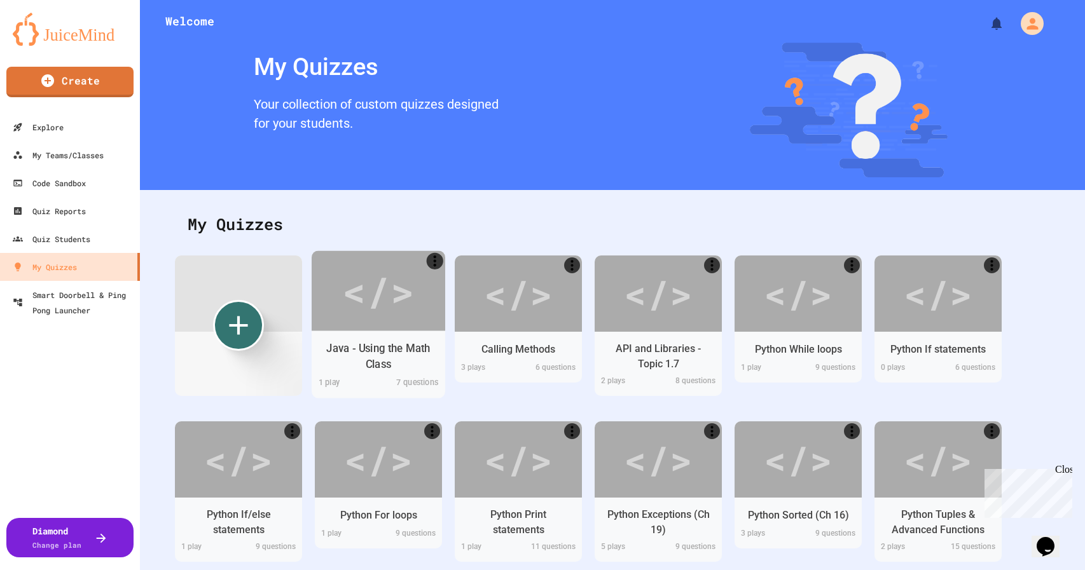
click at [374, 319] on div "</>" at bounding box center [378, 291] width 72 height 60
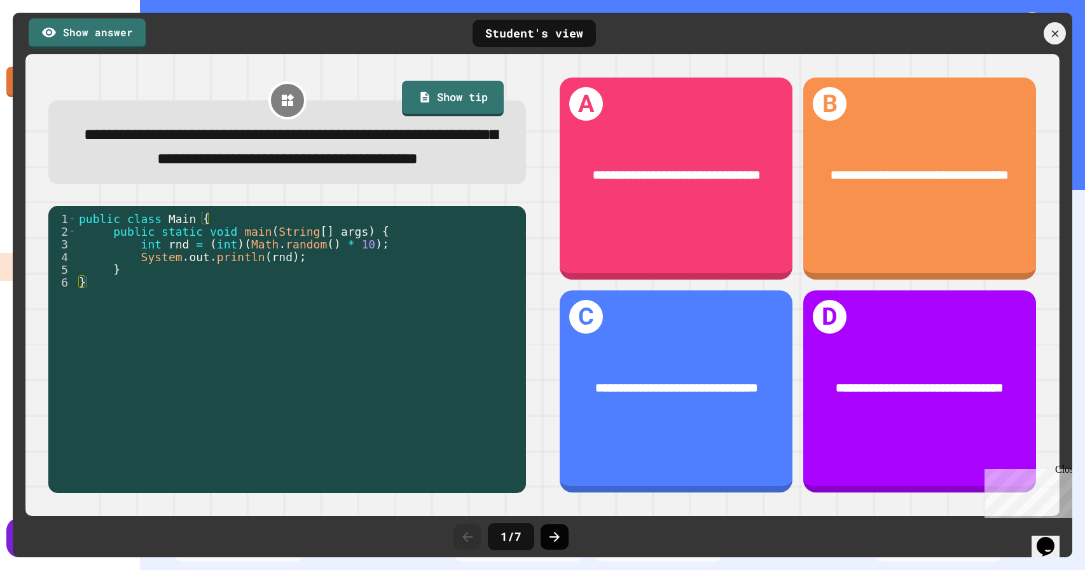
click at [554, 537] on icon at bounding box center [554, 537] width 10 height 10
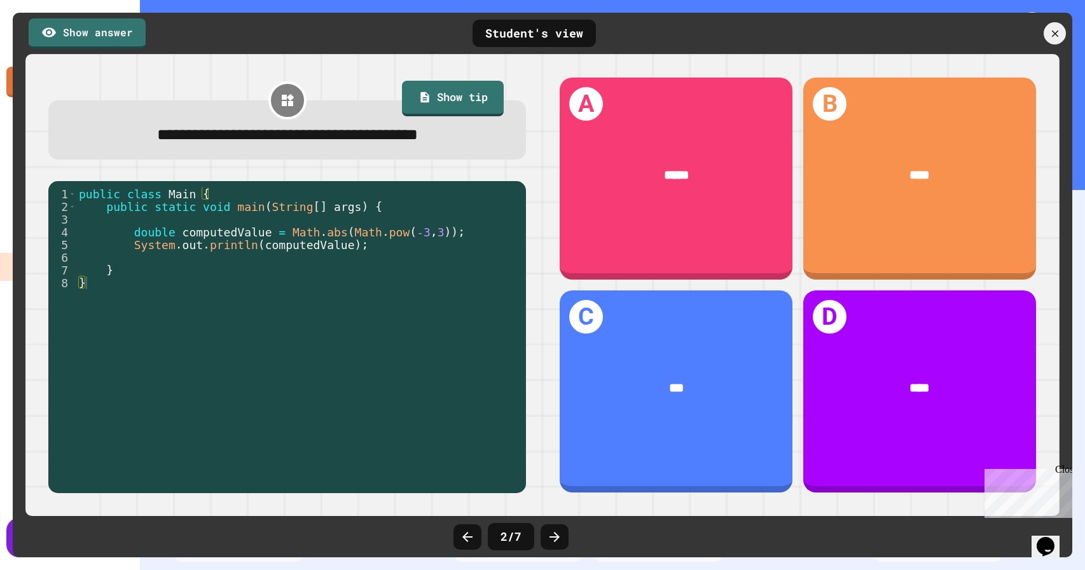
click at [554, 537] on icon at bounding box center [554, 537] width 10 height 10
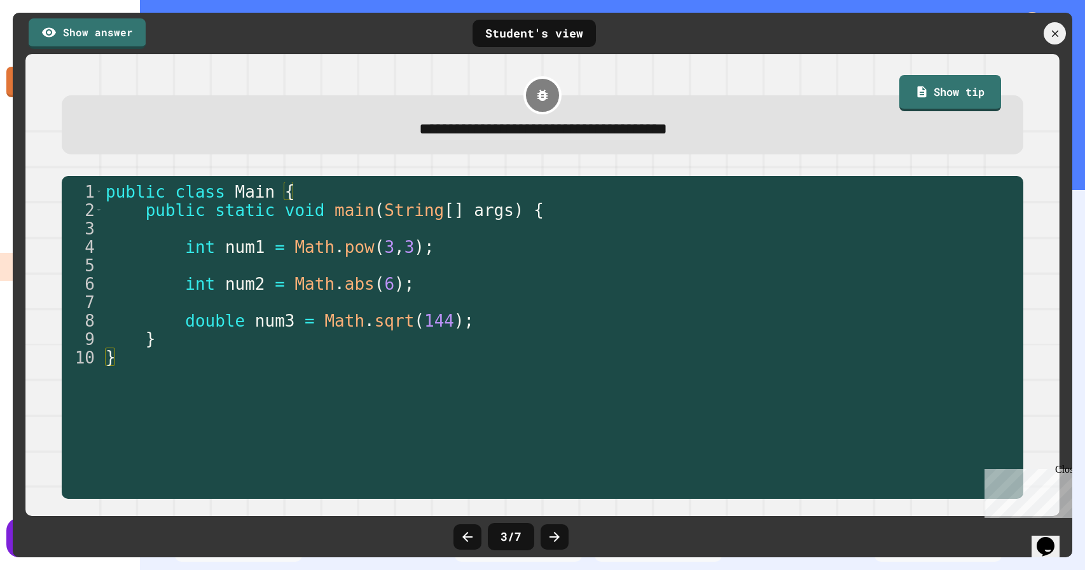
click at [554, 537] on icon at bounding box center [554, 537] width 10 height 10
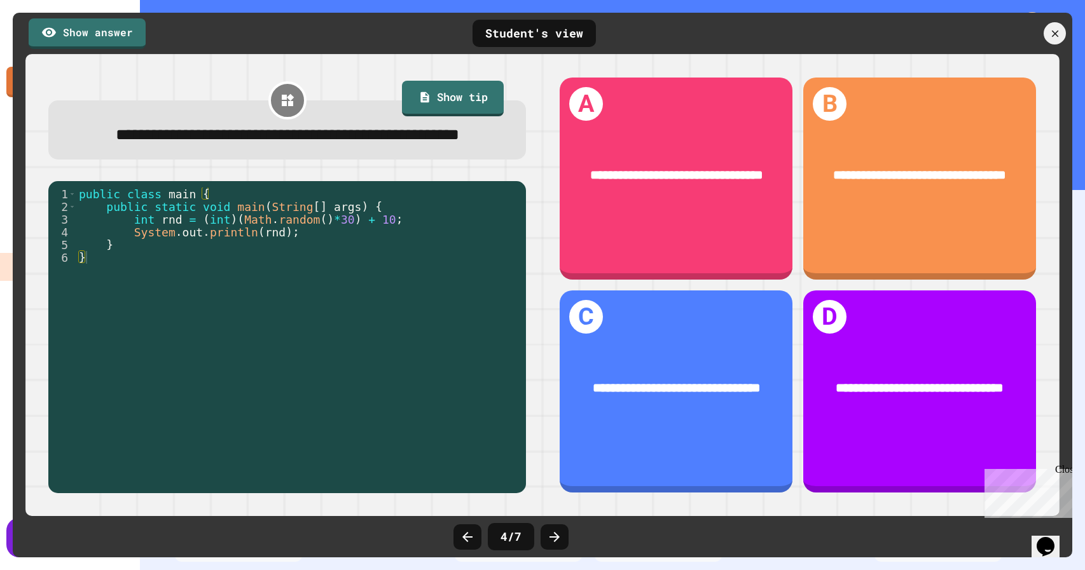
click at [554, 537] on icon at bounding box center [554, 537] width 10 height 10
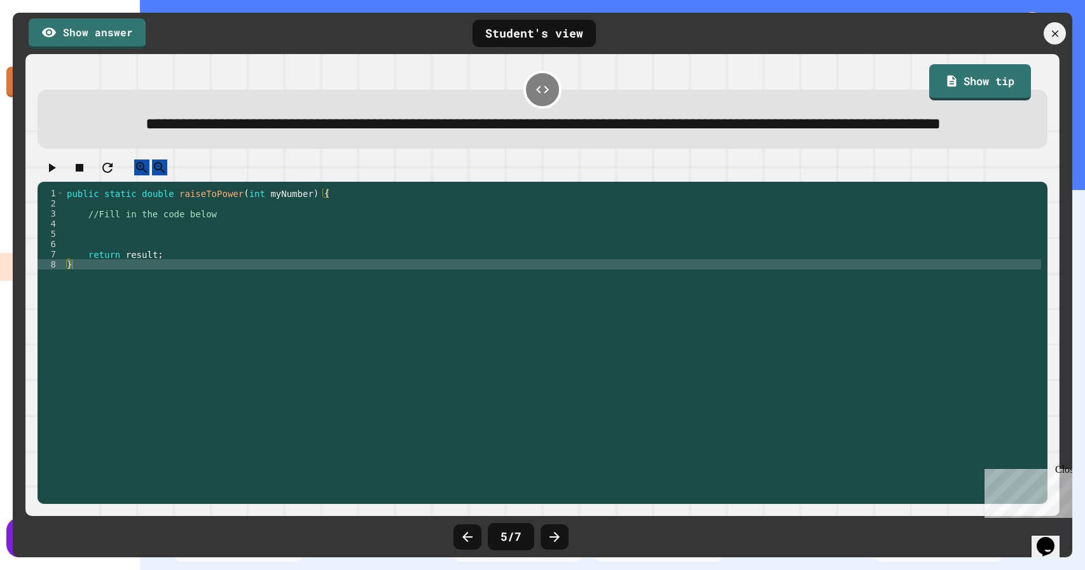
click at [554, 537] on icon at bounding box center [554, 537] width 10 height 10
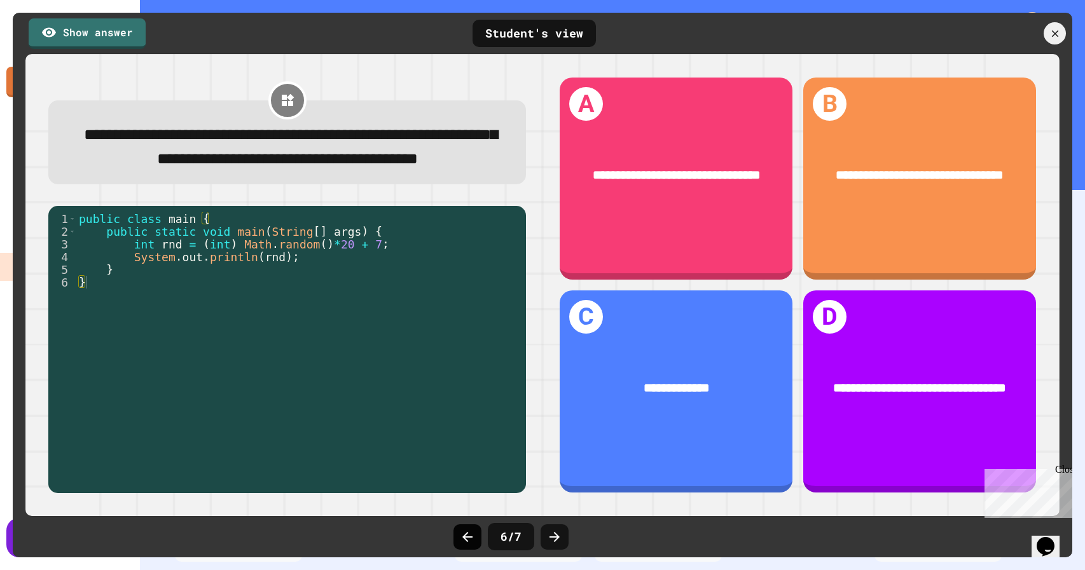
click at [465, 540] on icon at bounding box center [467, 537] width 15 height 15
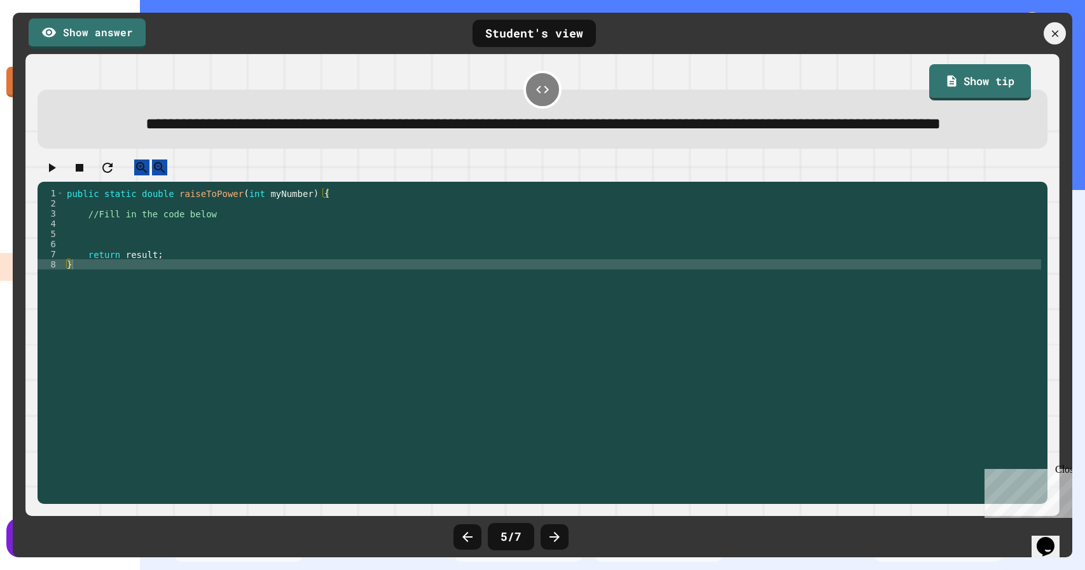
click at [465, 540] on icon at bounding box center [467, 537] width 15 height 15
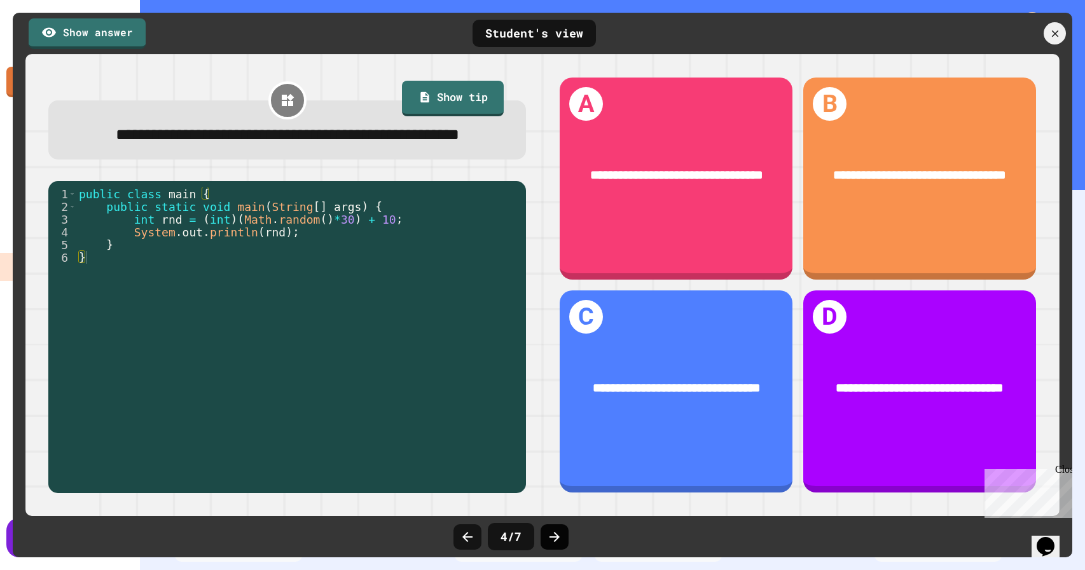
click at [562, 537] on div at bounding box center [554, 537] width 28 height 25
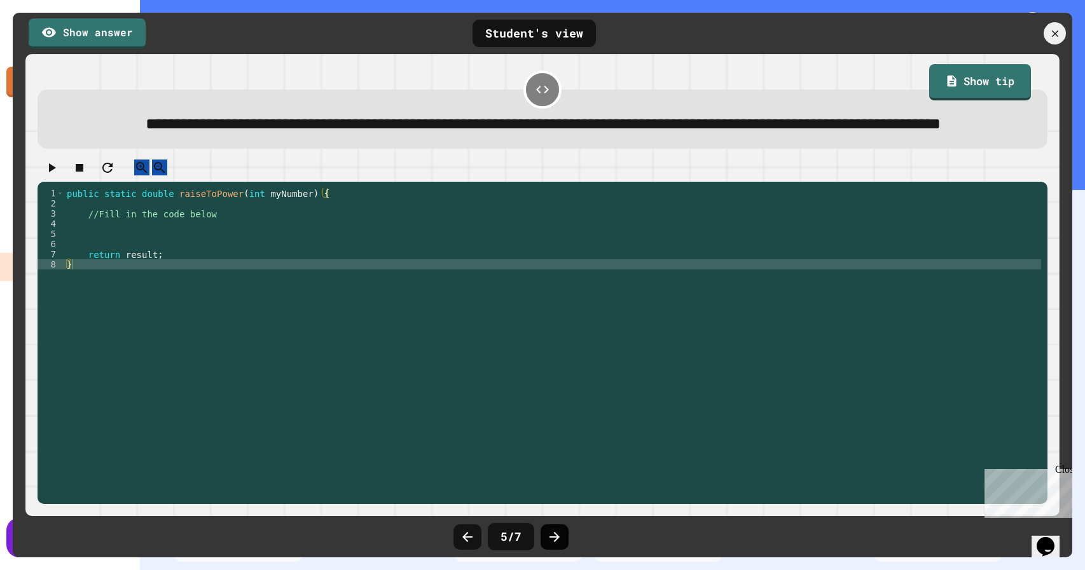
click at [554, 537] on icon at bounding box center [554, 537] width 10 height 10
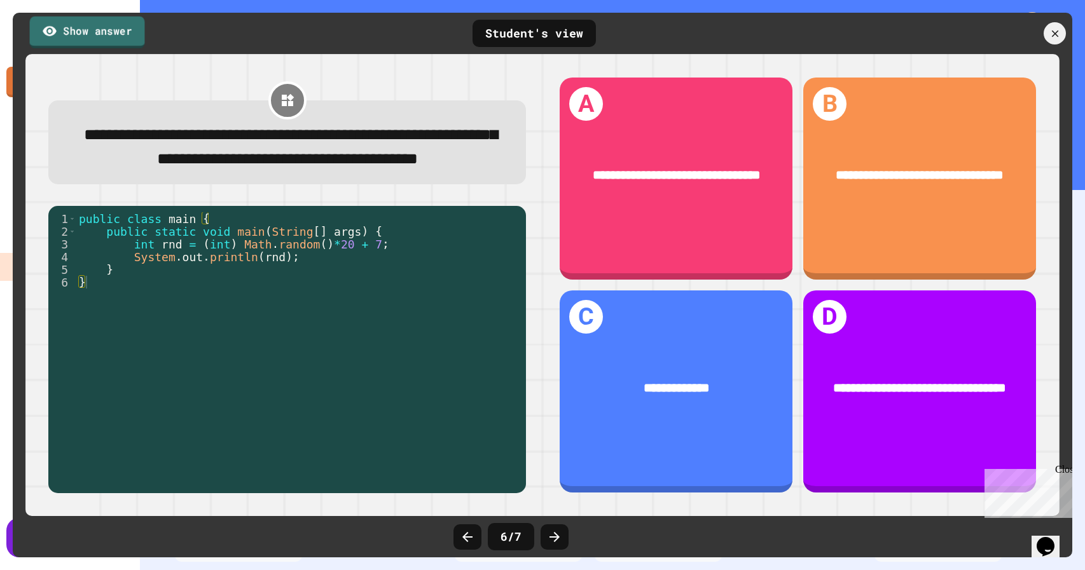
click at [102, 39] on link "Show answer" at bounding box center [87, 32] width 115 height 32
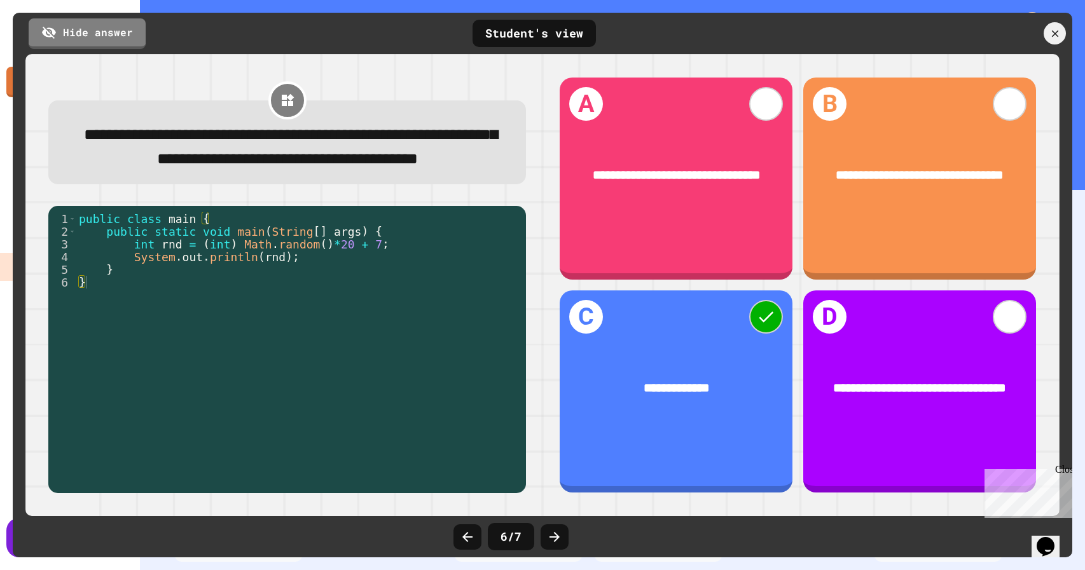
click at [284, 96] on icon at bounding box center [288, 100] width 12 height 12
click at [1050, 34] on icon at bounding box center [1055, 34] width 14 height 14
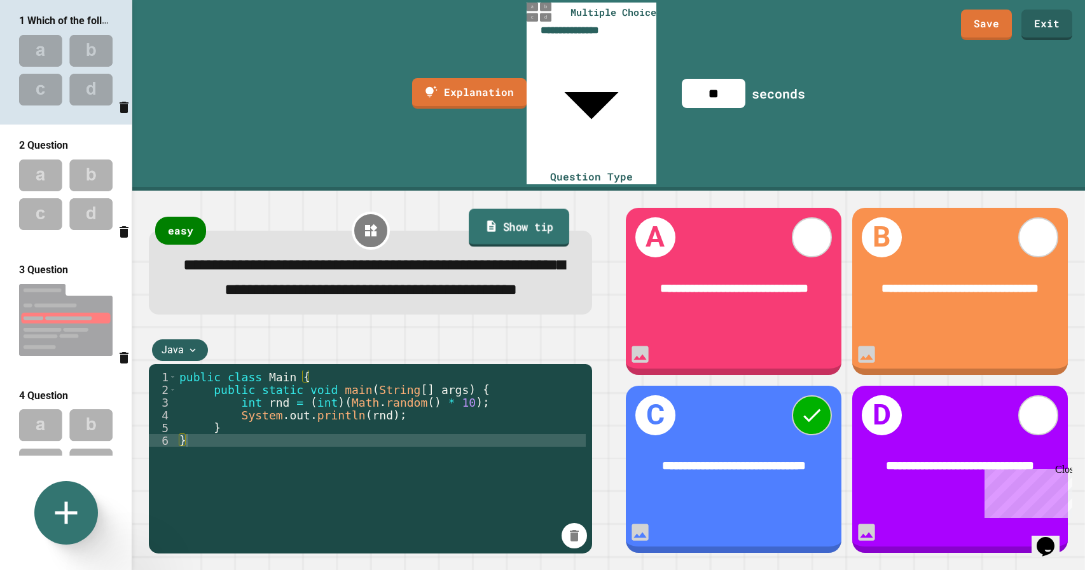
click at [524, 209] on link "Show tip" at bounding box center [519, 228] width 100 height 38
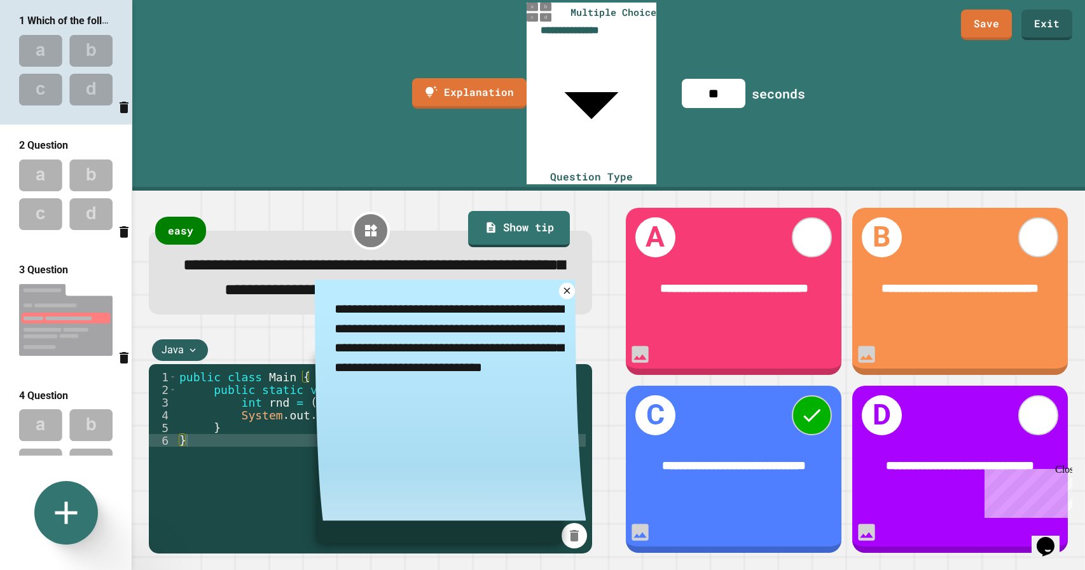
click at [473, 442] on div "public class Main { public static void main ( String [ ] args ) { int rnd = ( i…" at bounding box center [381, 523] width 409 height 305
click at [567, 285] on icon at bounding box center [566, 291] width 13 height 13
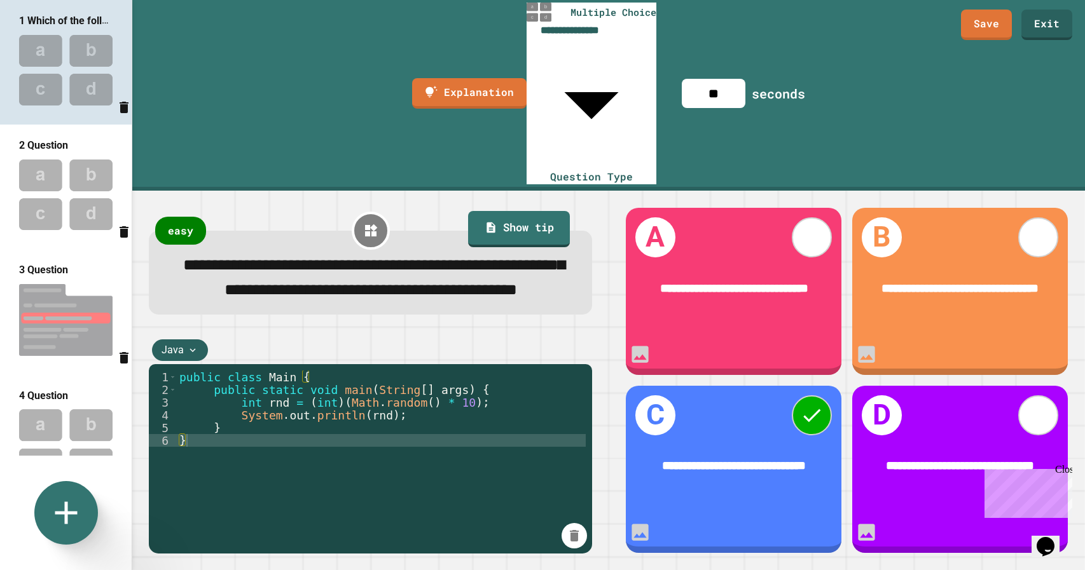
click at [54, 195] on img at bounding box center [66, 194] width 132 height 83
type input "**"
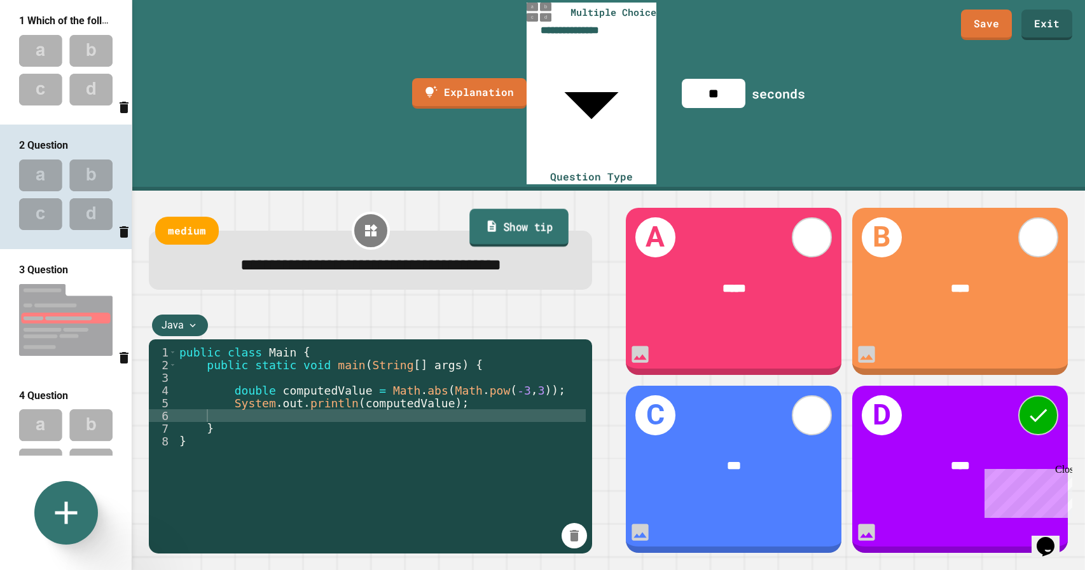
click at [537, 209] on link "Show tip" at bounding box center [519, 228] width 99 height 38
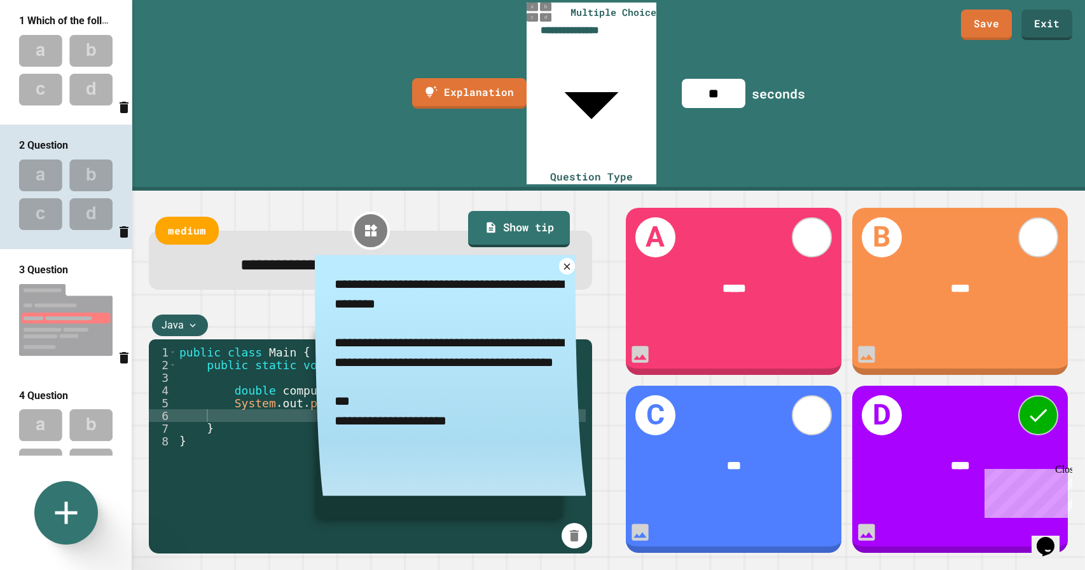
click at [458, 430] on div "public class Main { public static void main ( String [ ] args ) { double comput…" at bounding box center [381, 511] width 409 height 331
click at [565, 260] on icon at bounding box center [566, 266] width 13 height 13
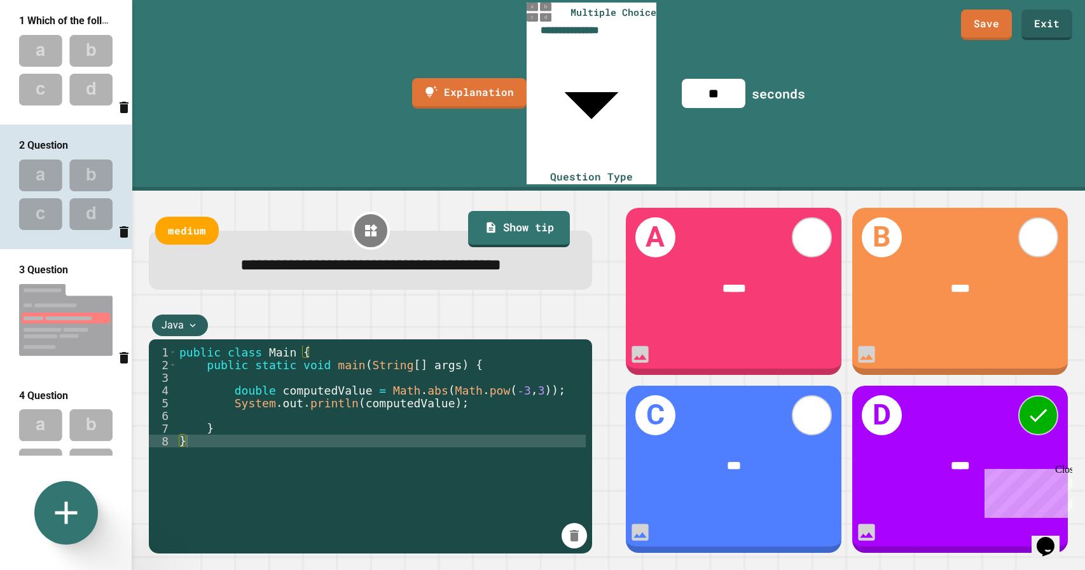
click at [83, 189] on img at bounding box center [66, 194] width 132 height 83
click at [540, 209] on link "Show tip" at bounding box center [519, 228] width 99 height 38
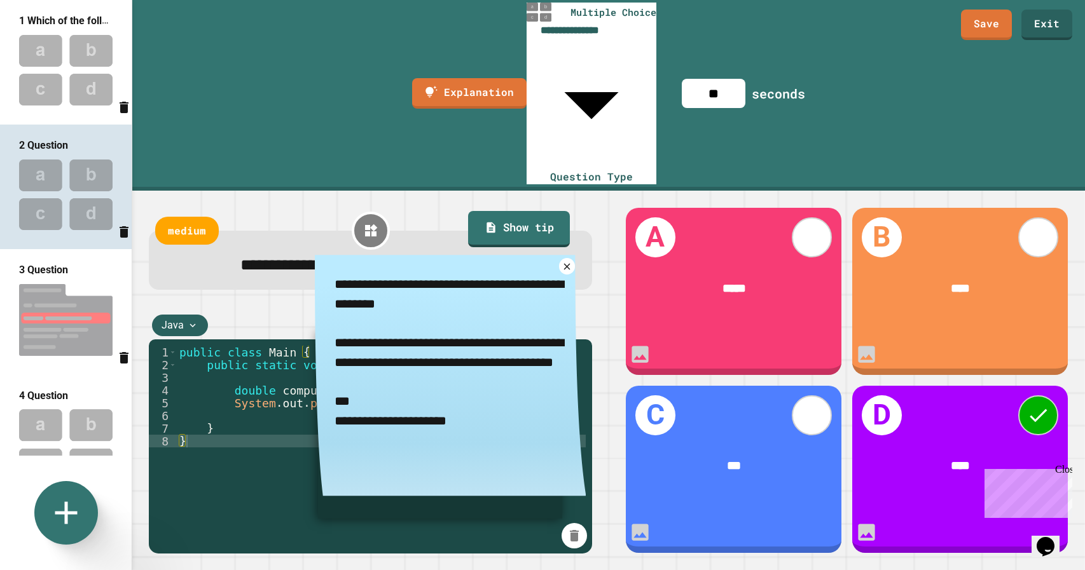
drag, startPoint x: 349, startPoint y: 184, endPoint x: 390, endPoint y: 188, distance: 40.9
click at [390, 255] on textarea "**********" at bounding box center [450, 362] width 271 height 215
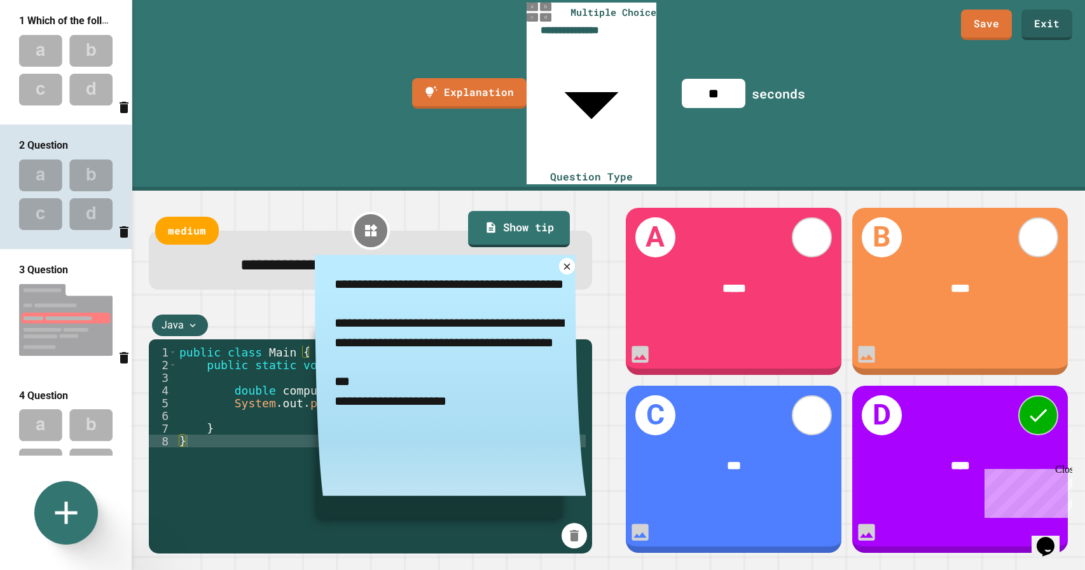
click at [385, 255] on textarea "**********" at bounding box center [450, 362] width 271 height 215
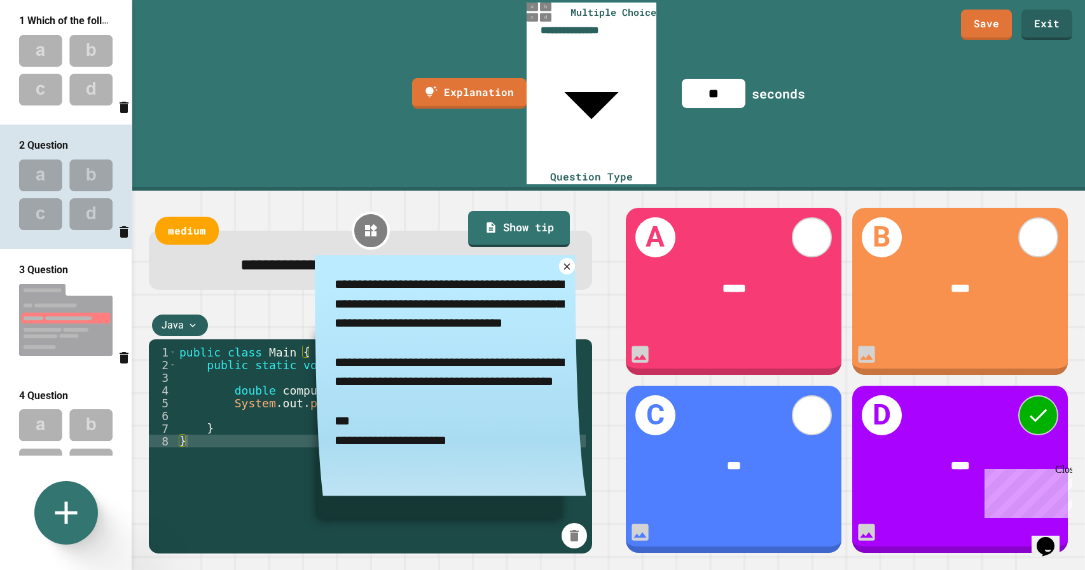
click at [448, 265] on textarea "**********" at bounding box center [450, 372] width 271 height 234
type textarea "**********"
click at [567, 260] on icon at bounding box center [566, 266] width 13 height 13
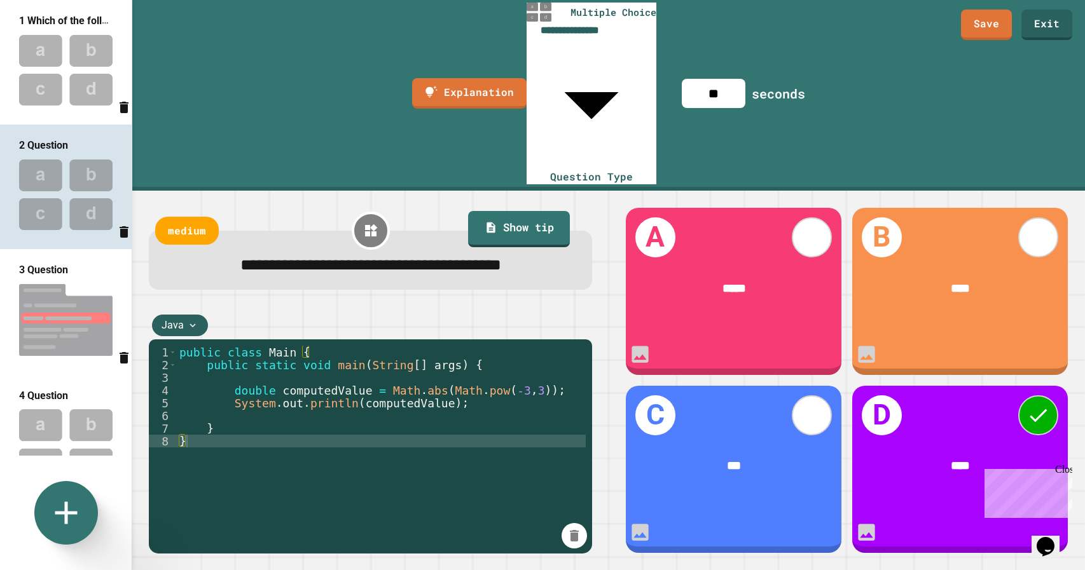
click at [58, 317] on img at bounding box center [66, 320] width 132 height 85
type input "**********"
type input "**"
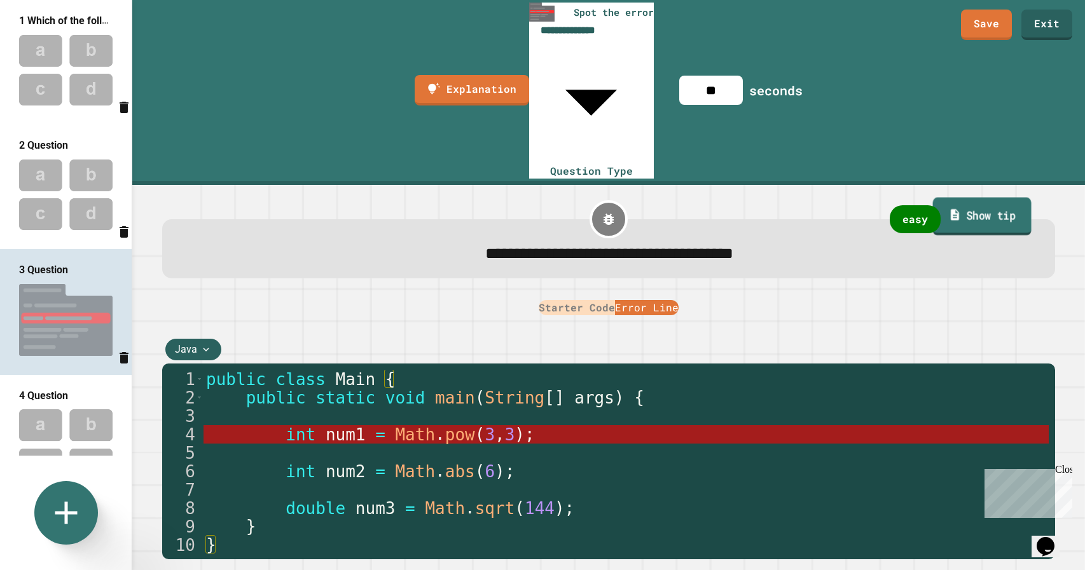
click at [999, 197] on link "Show tip" at bounding box center [981, 216] width 99 height 38
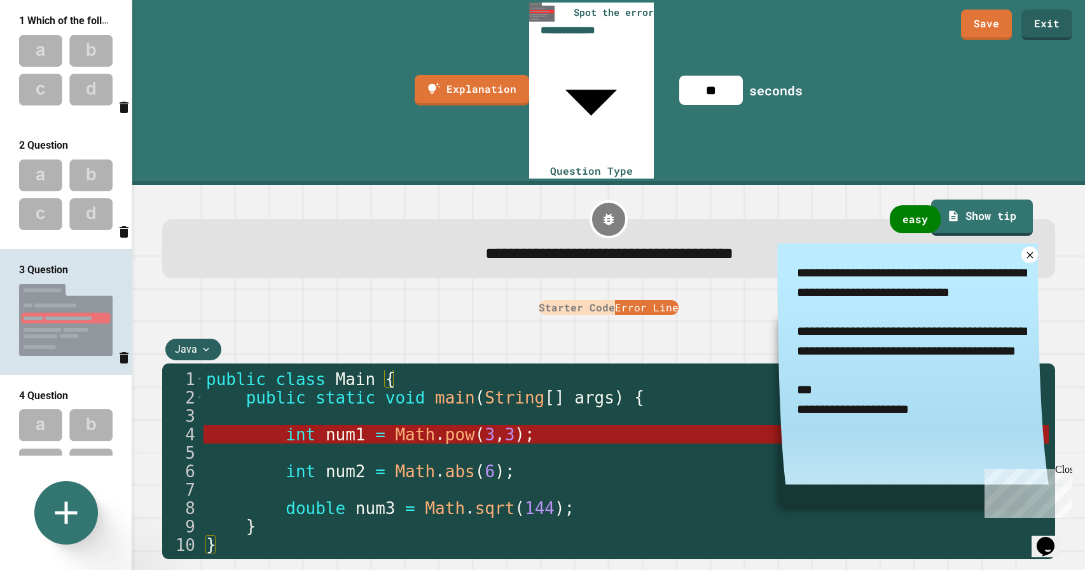
click at [655, 300] on button "Error Line" at bounding box center [647, 307] width 64 height 15
click at [1026, 249] on icon at bounding box center [1029, 255] width 13 height 13
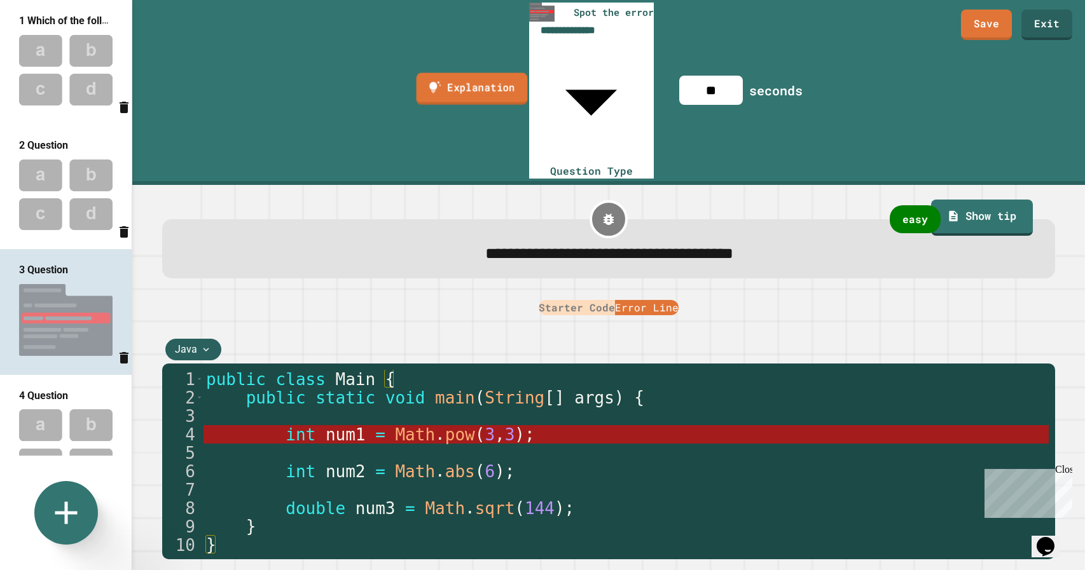
click at [448, 73] on link "Explanation" at bounding box center [471, 89] width 111 height 32
drag, startPoint x: 381, startPoint y: 297, endPoint x: 466, endPoint y: 319, distance: 87.3
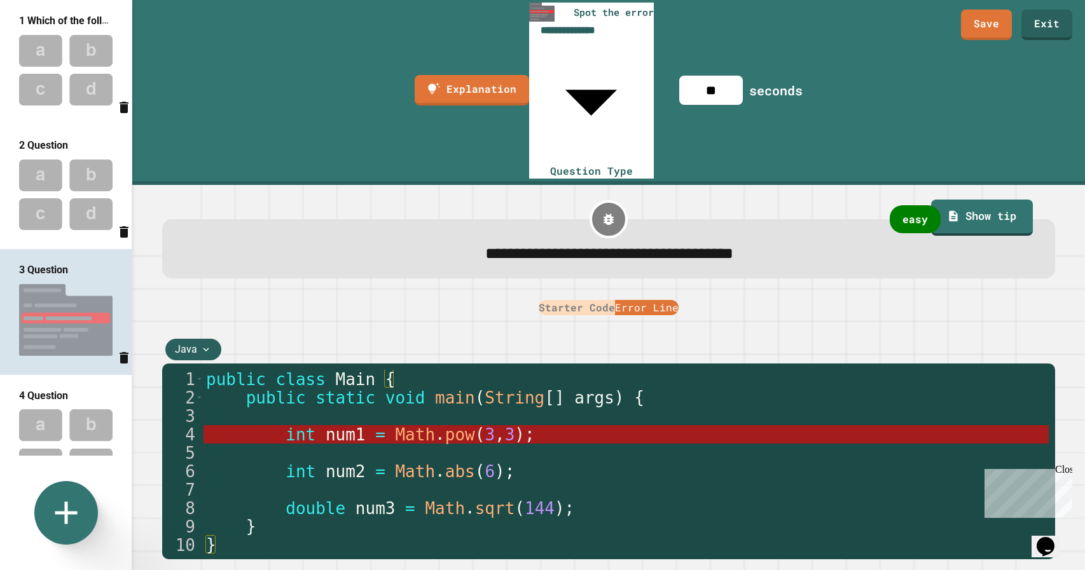
drag, startPoint x: 518, startPoint y: 297, endPoint x: 464, endPoint y: 314, distance: 56.1
drag, startPoint x: 620, startPoint y: 296, endPoint x: 626, endPoint y: 319, distance: 23.1
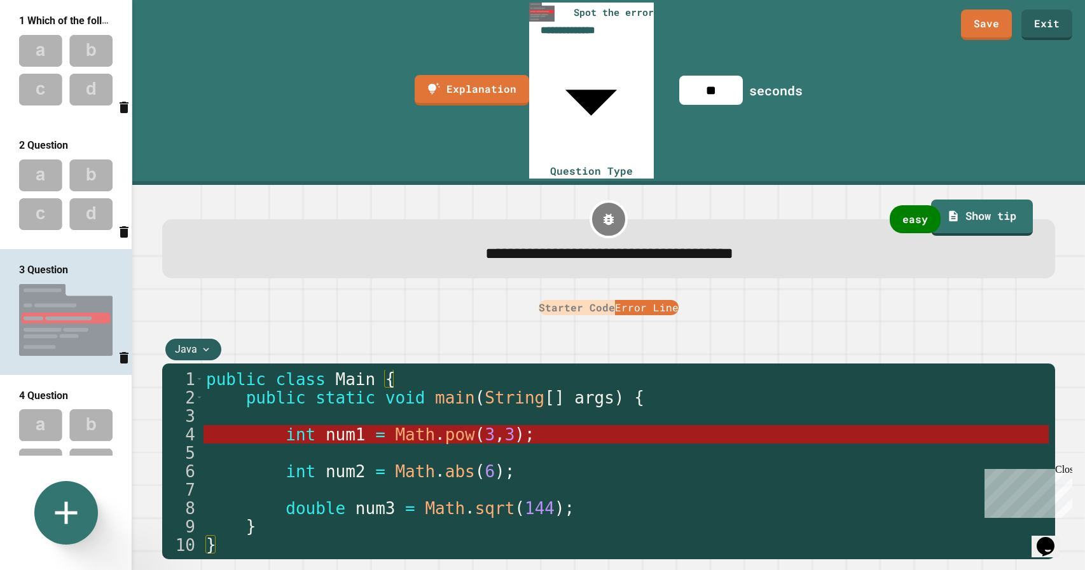
type textarea "**********"
click at [75, 191] on img at bounding box center [66, 194] width 132 height 83
type input "**********"
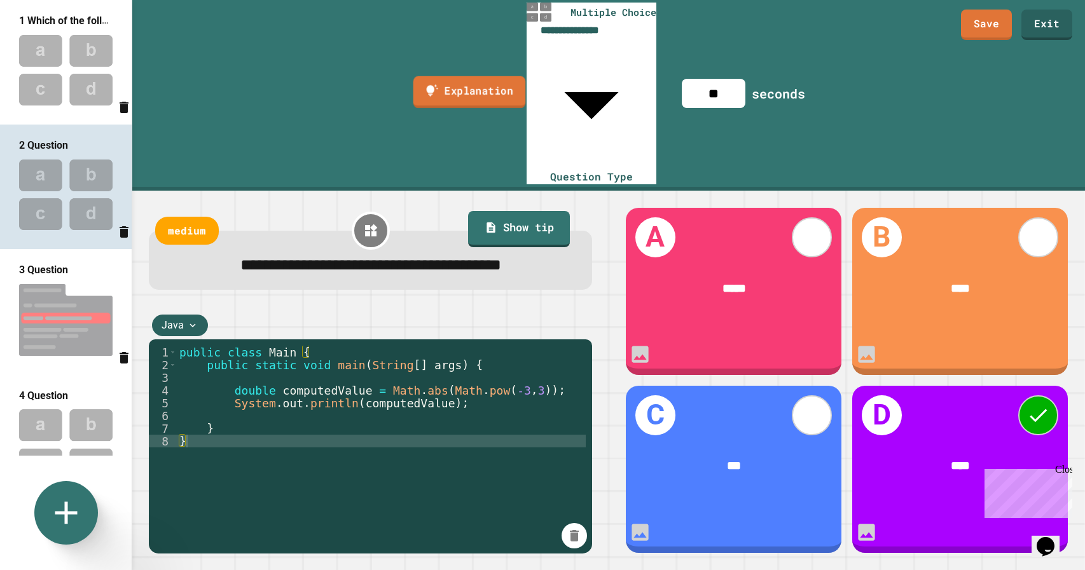
click at [464, 76] on link "Explanation" at bounding box center [469, 92] width 113 height 32
click at [61, 50] on img at bounding box center [66, 70] width 132 height 83
type input "**"
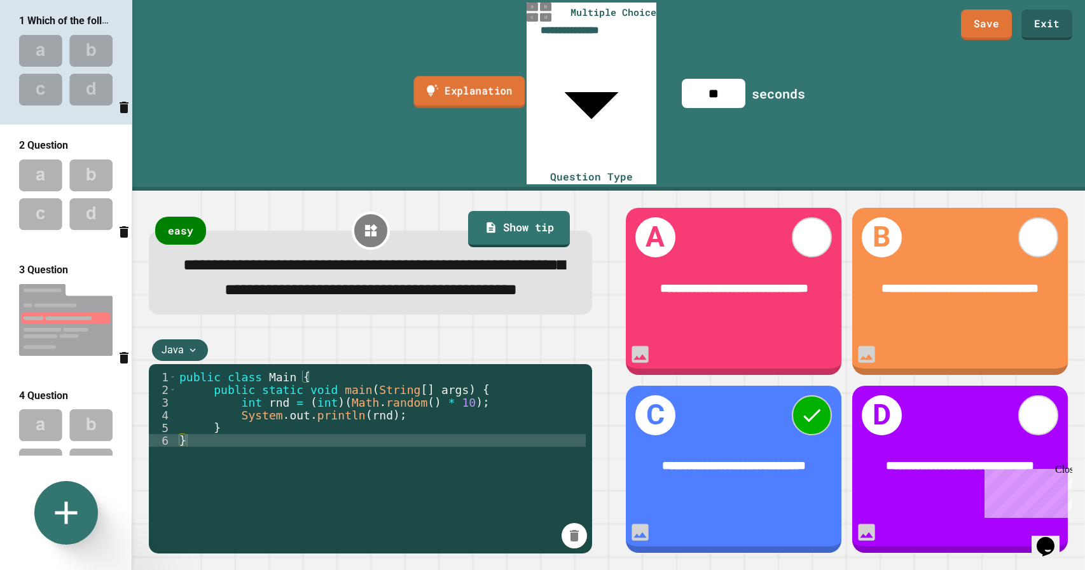
click at [439, 76] on link "Explanation" at bounding box center [468, 92] width 111 height 32
click at [76, 64] on img at bounding box center [66, 70] width 132 height 83
click at [67, 428] on img at bounding box center [66, 444] width 132 height 83
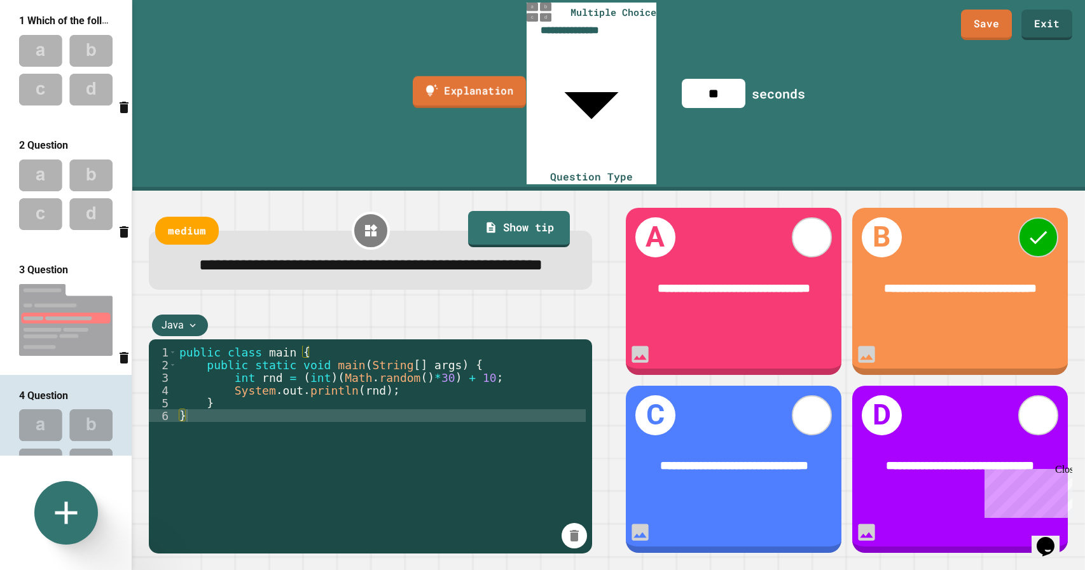
click at [458, 76] on link "Explanation" at bounding box center [469, 92] width 113 height 32
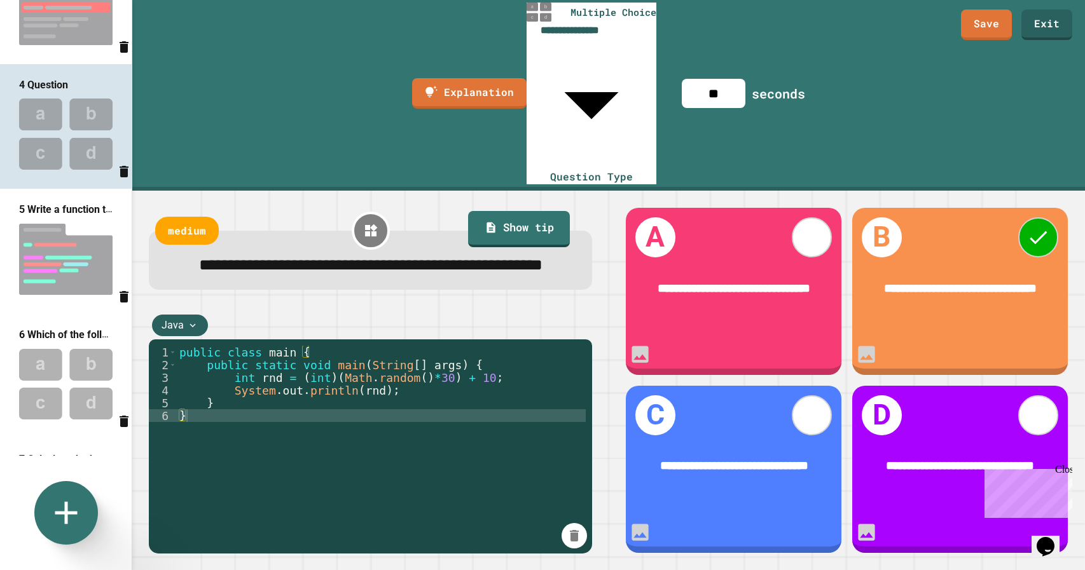
scroll to position [312, 0]
click at [39, 245] on img at bounding box center [66, 258] width 132 height 85
type input "**********"
type input "***"
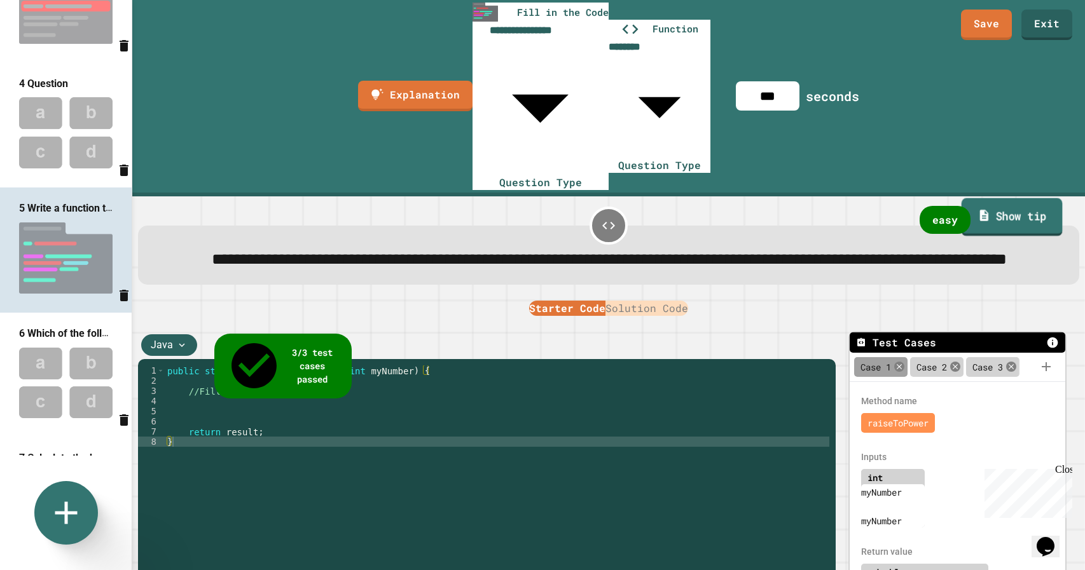
click at [1028, 198] on link "Show tip" at bounding box center [1011, 217] width 101 height 38
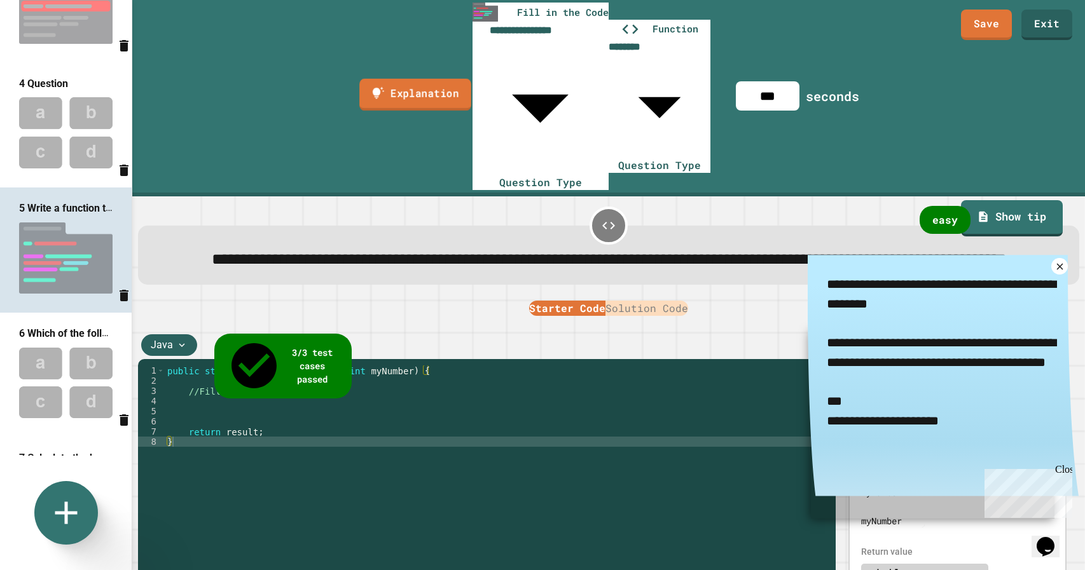
click at [387, 79] on link "Explanation" at bounding box center [416, 95] width 112 height 32
click at [48, 376] on img at bounding box center [66, 382] width 132 height 83
type input "**********"
type input "**"
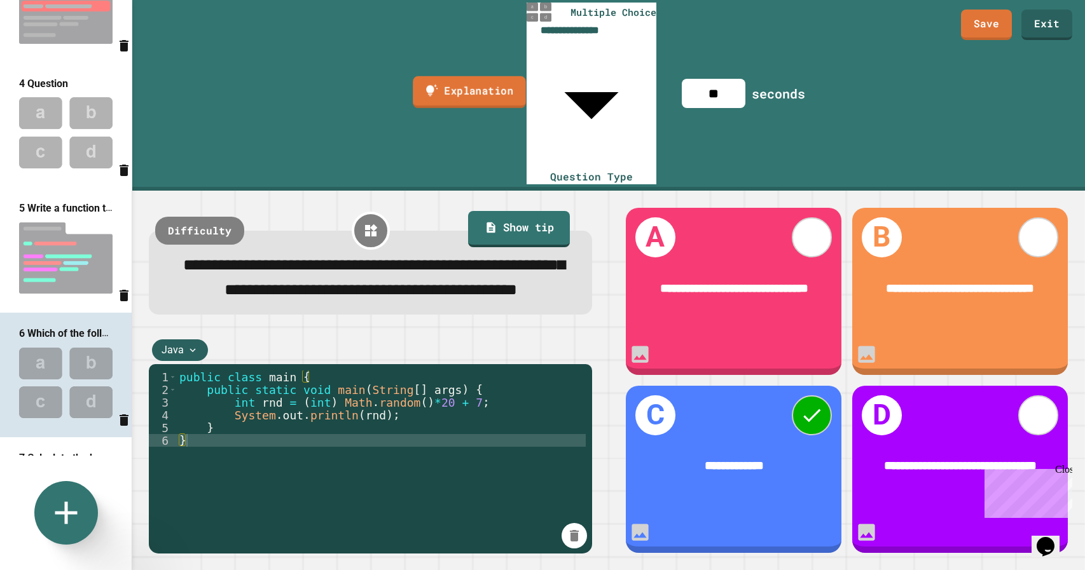
click at [444, 76] on link "Explanation" at bounding box center [469, 92] width 113 height 32
drag, startPoint x: 692, startPoint y: 305, endPoint x: 710, endPoint y: 307, distance: 17.3
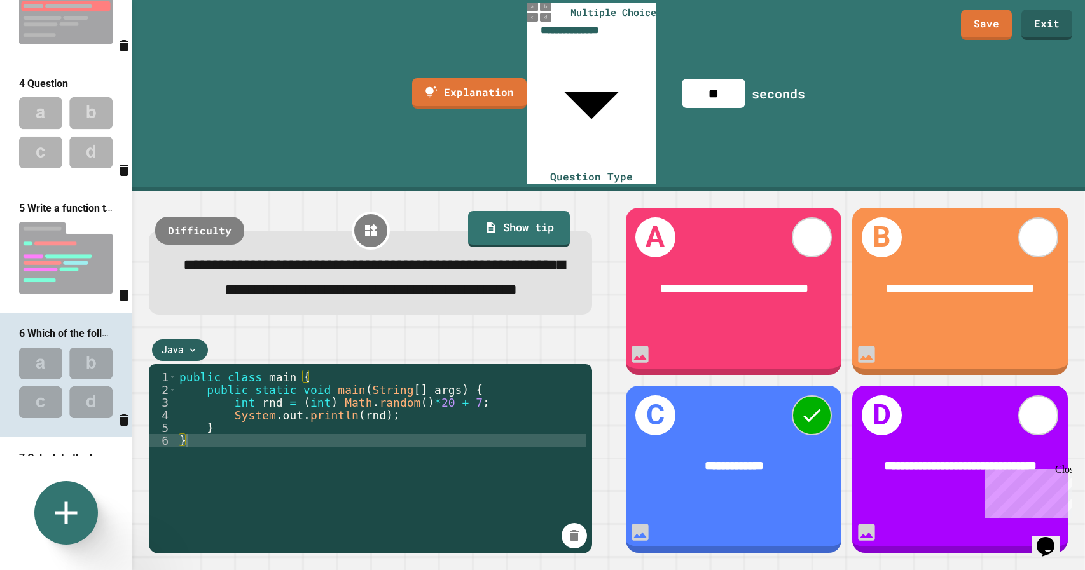
type textarea "**********"
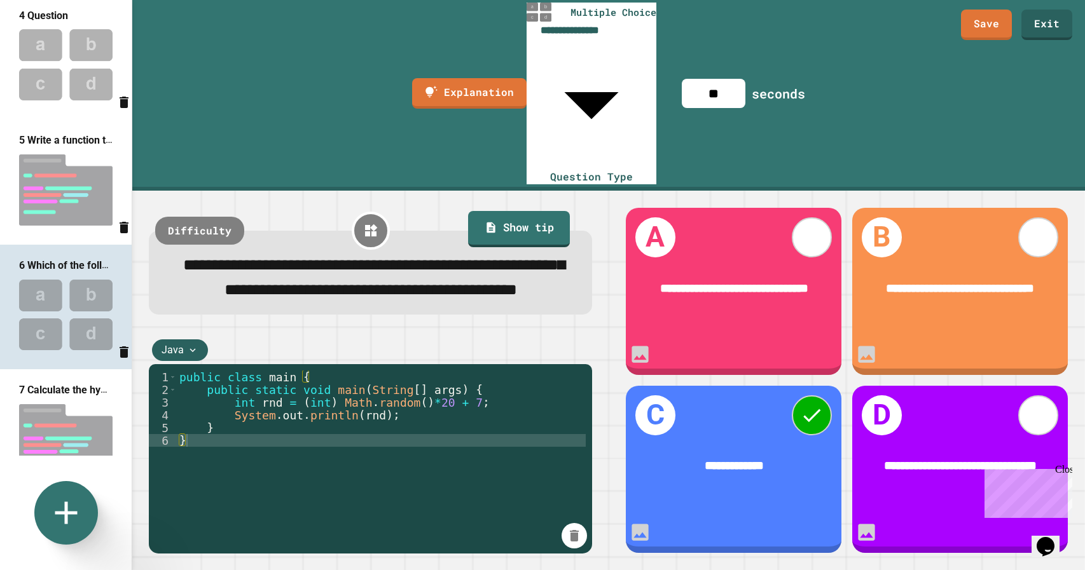
scroll to position [419, 0]
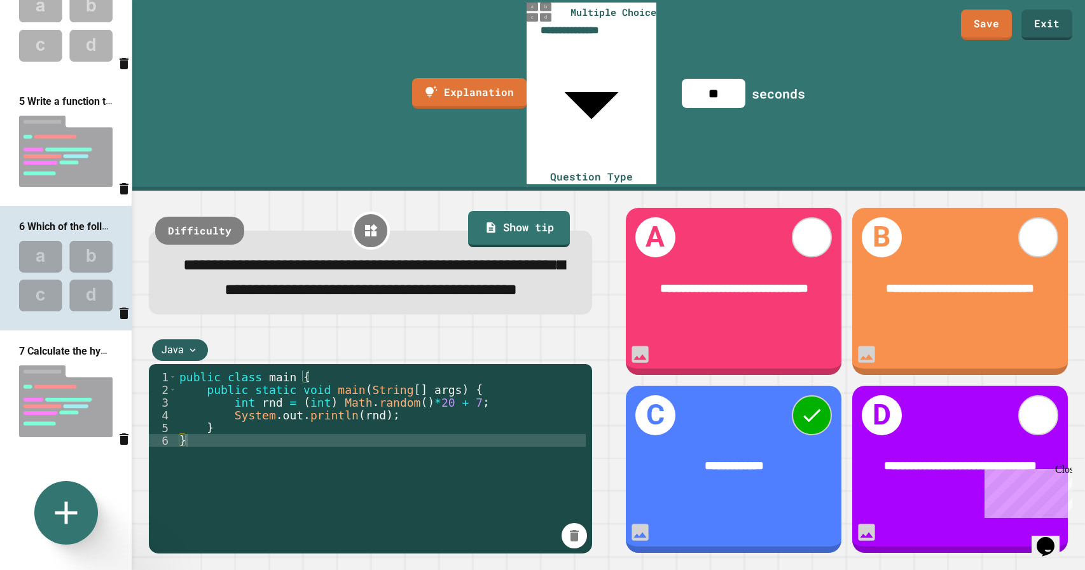
click at [46, 410] on img at bounding box center [66, 401] width 132 height 85
type input "**********"
type input "***"
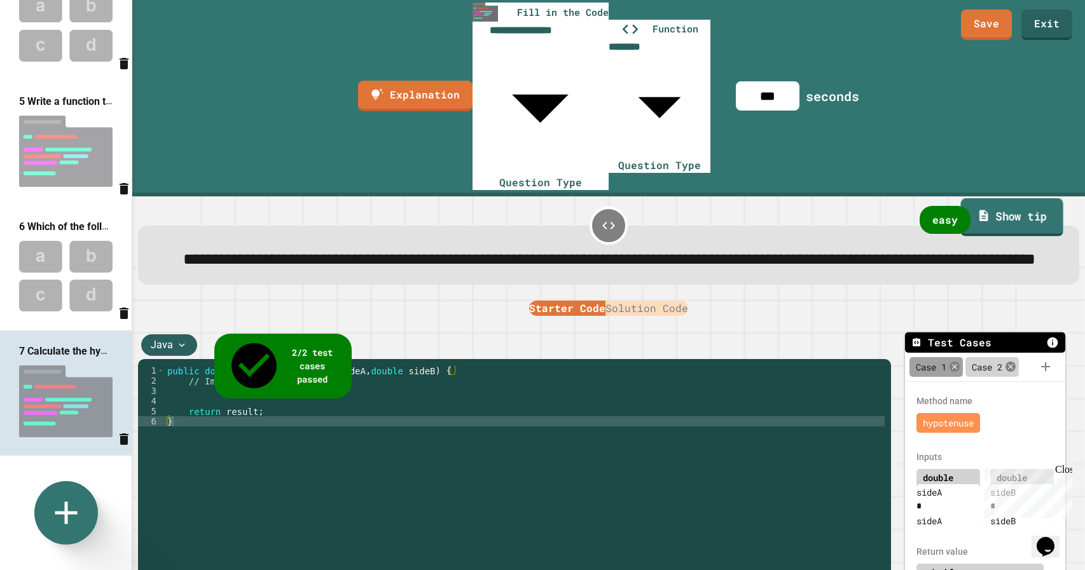
click at [986, 210] on icon at bounding box center [983, 215] width 9 height 11
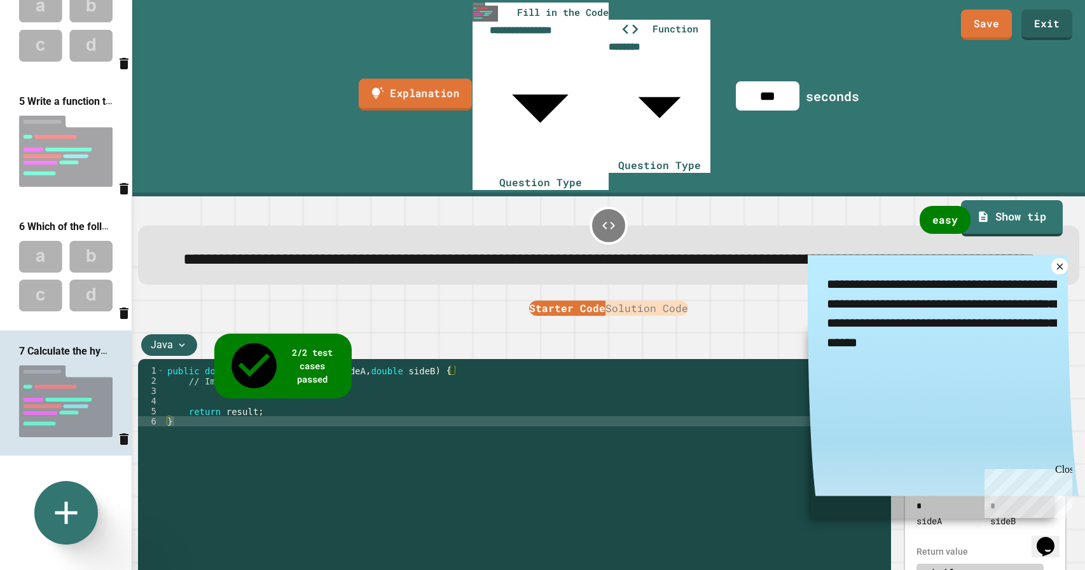
click at [374, 79] on link "Explanation" at bounding box center [415, 95] width 113 height 32
click at [981, 19] on link "Save" at bounding box center [986, 24] width 50 height 32
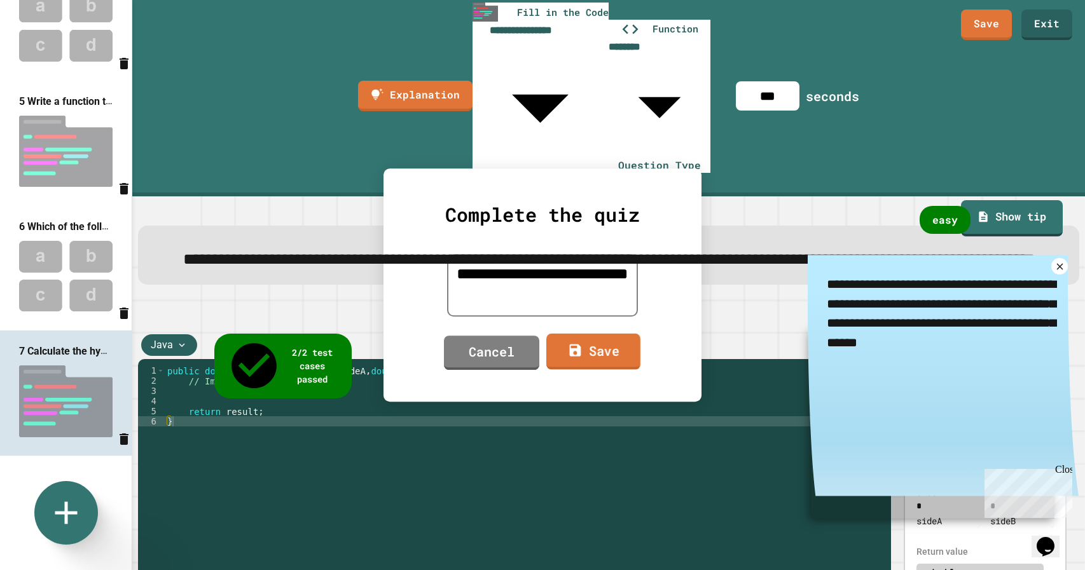
click at [597, 346] on link "Save" at bounding box center [593, 352] width 94 height 36
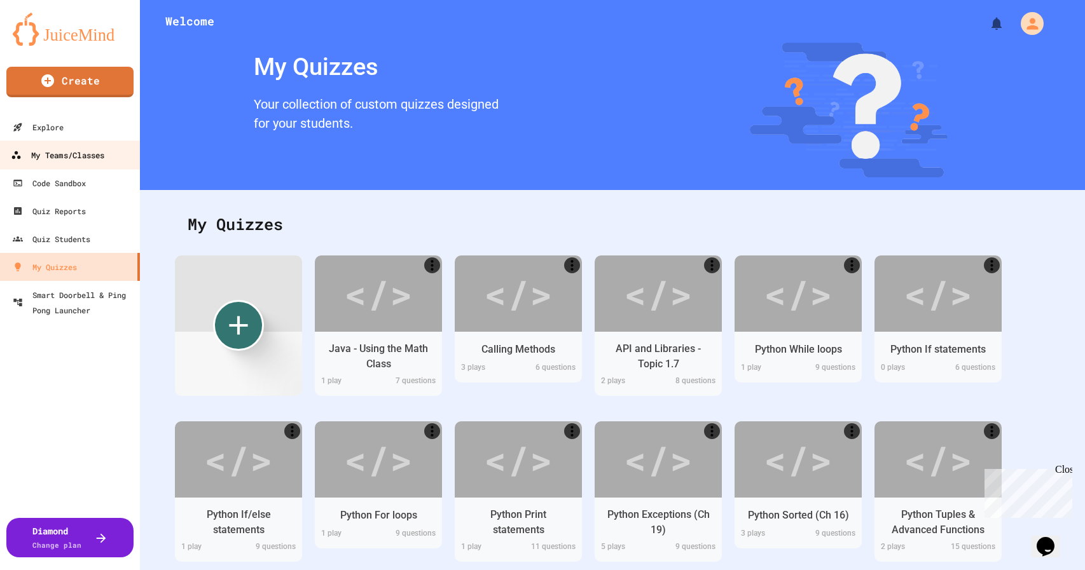
click at [38, 153] on div "My Teams/Classes" at bounding box center [57, 156] width 93 height 16
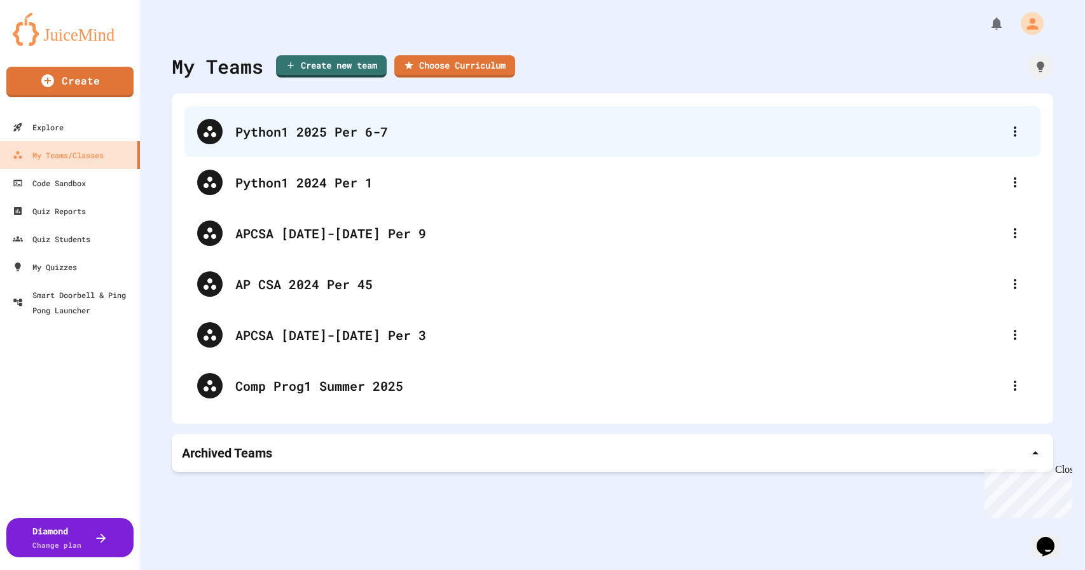
click at [355, 130] on div "Python1 2025 Per 6-7" at bounding box center [618, 131] width 767 height 19
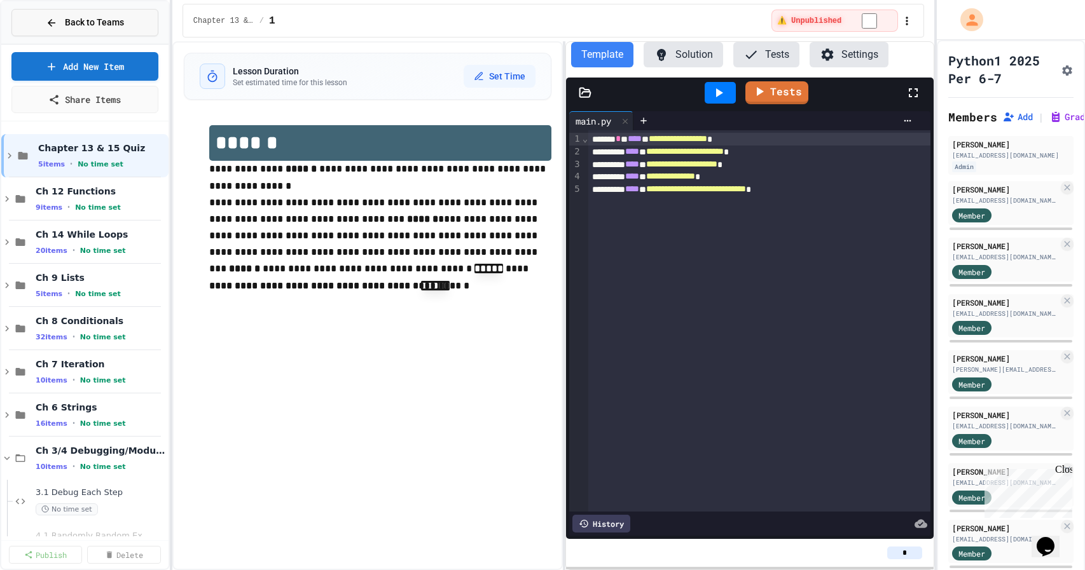
click at [55, 24] on icon at bounding box center [51, 22] width 11 height 11
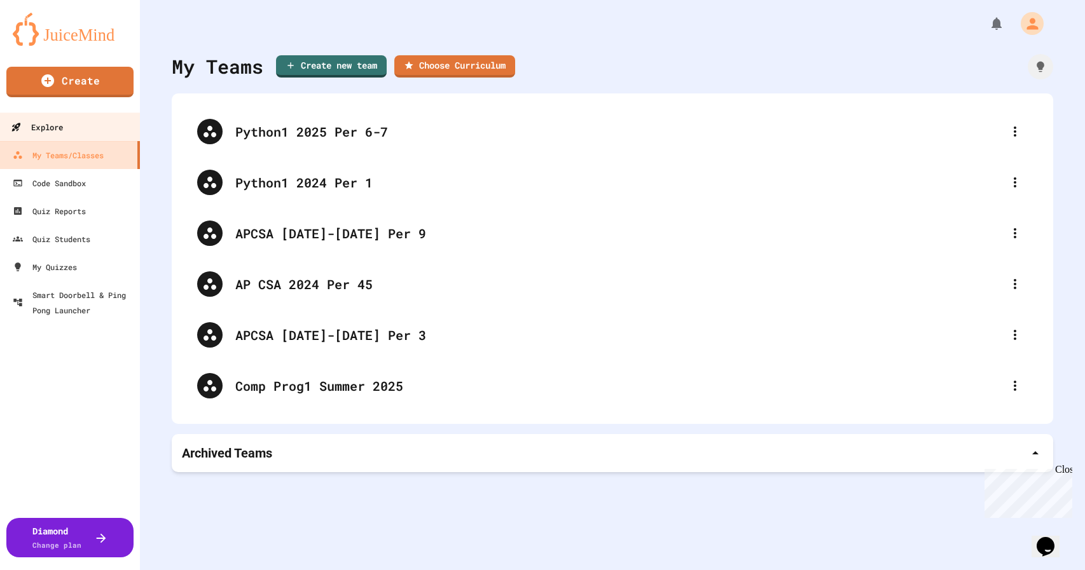
click at [55, 123] on div "Explore" at bounding box center [37, 128] width 52 height 16
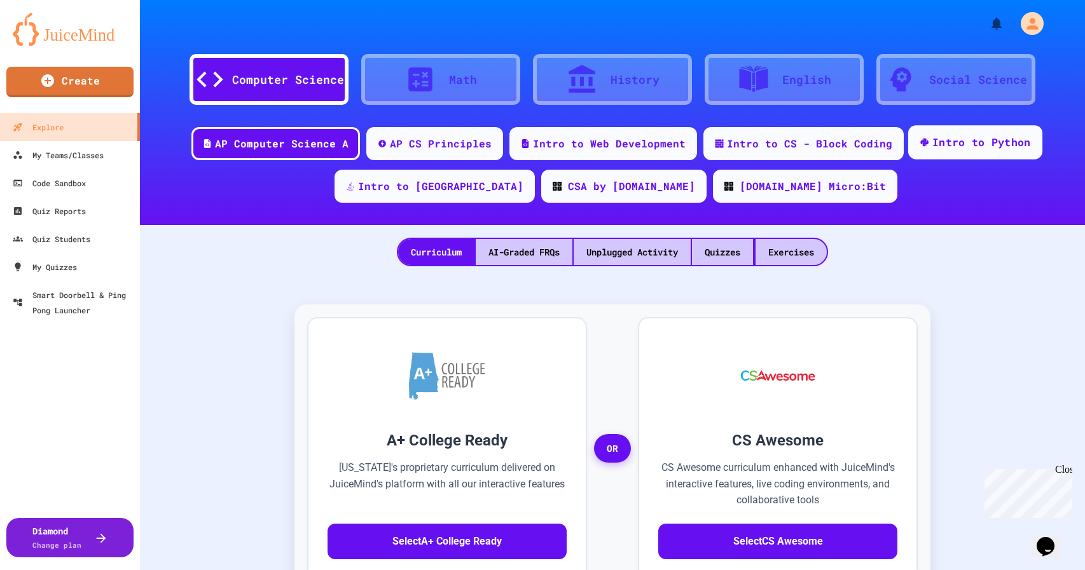
click at [932, 141] on div "Intro to Python" at bounding box center [981, 143] width 99 height 16
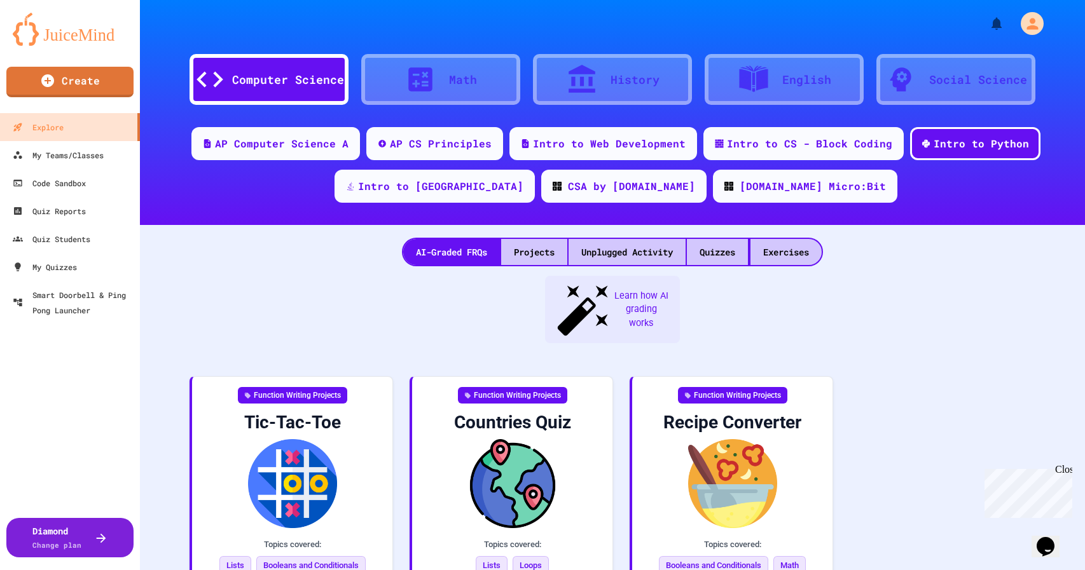
click at [727, 260] on div "Quizzes" at bounding box center [717, 252] width 61 height 26
